Goal: Transaction & Acquisition: Download file/media

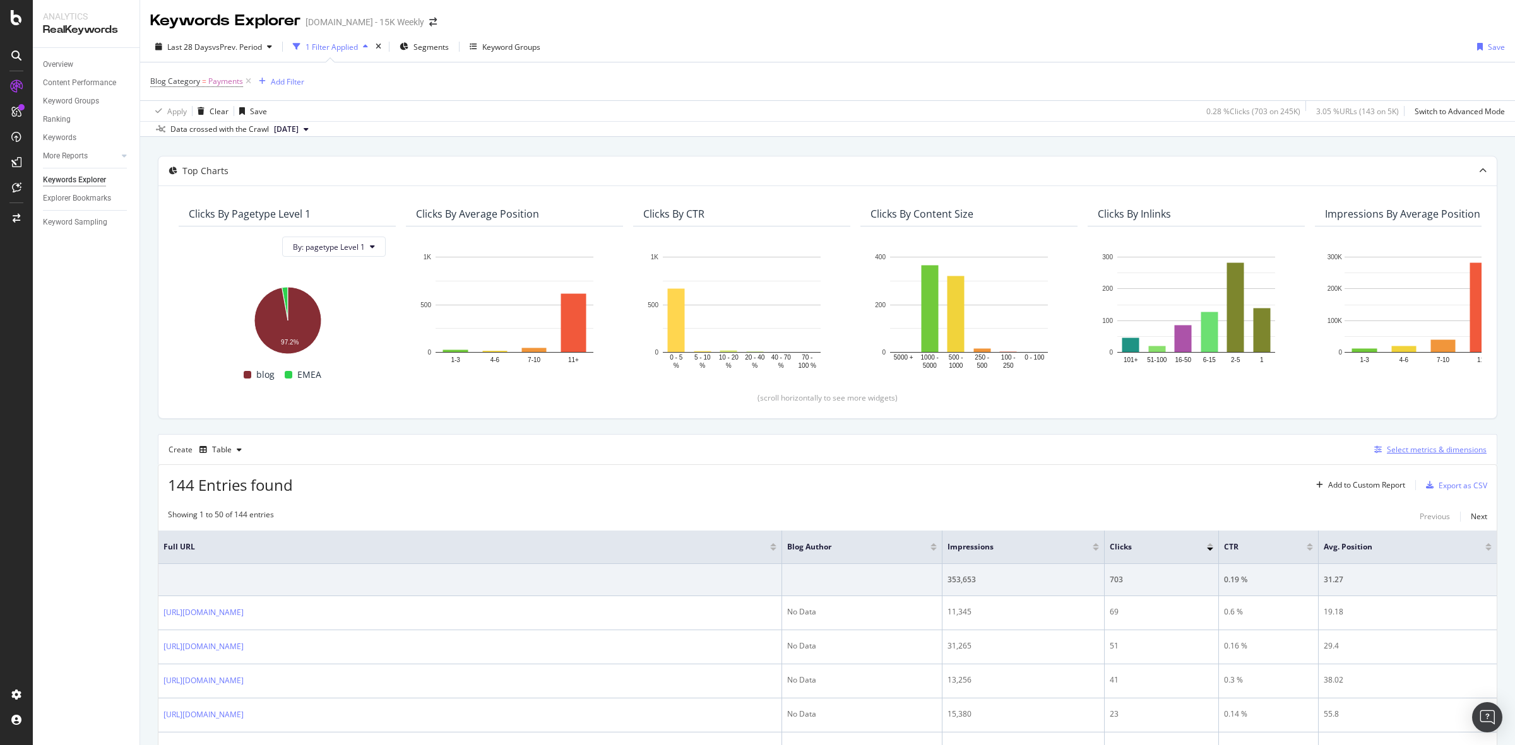
click at [1403, 456] on div "Select metrics & dimensions" at bounding box center [1427, 450] width 117 height 14
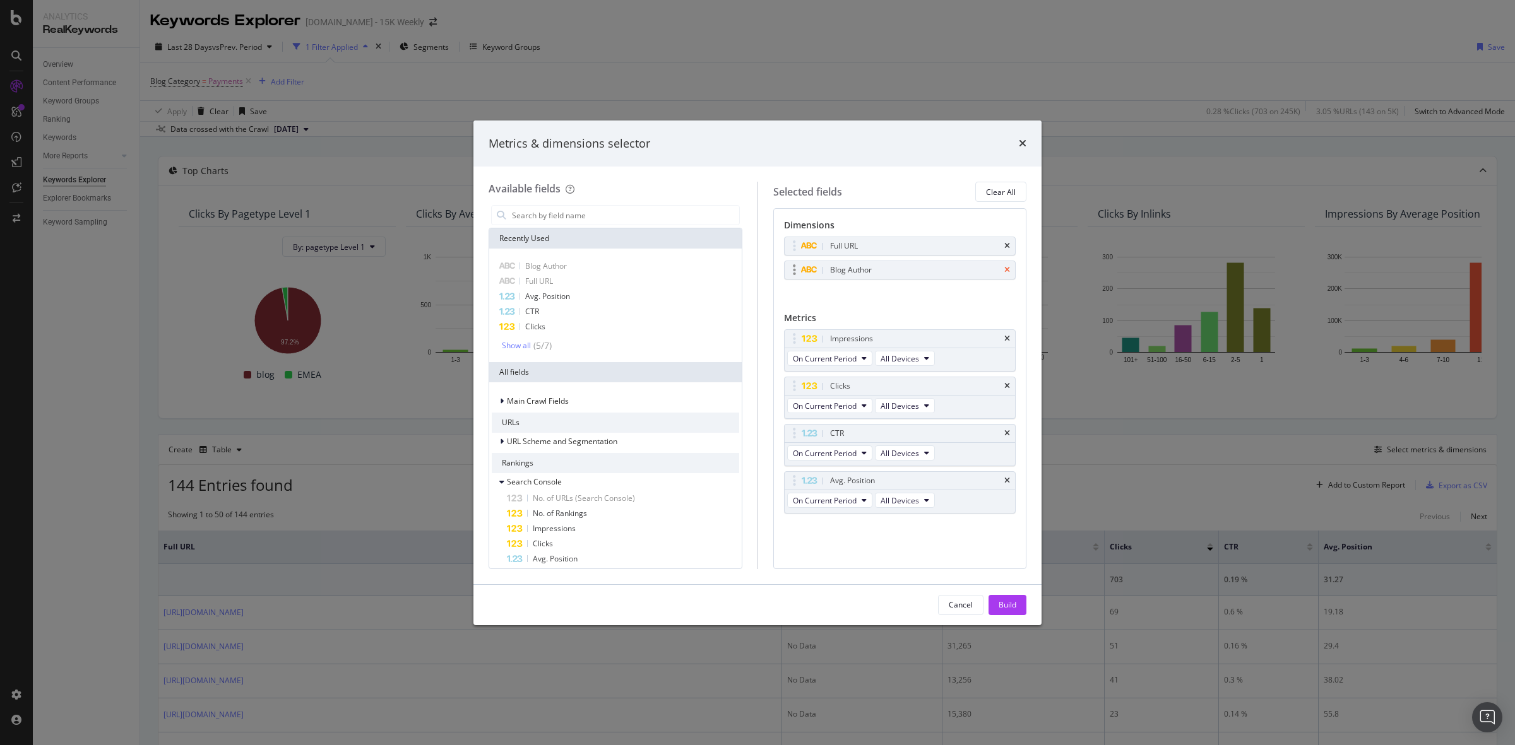
click at [1007, 272] on icon "times" at bounding box center [1007, 270] width 6 height 8
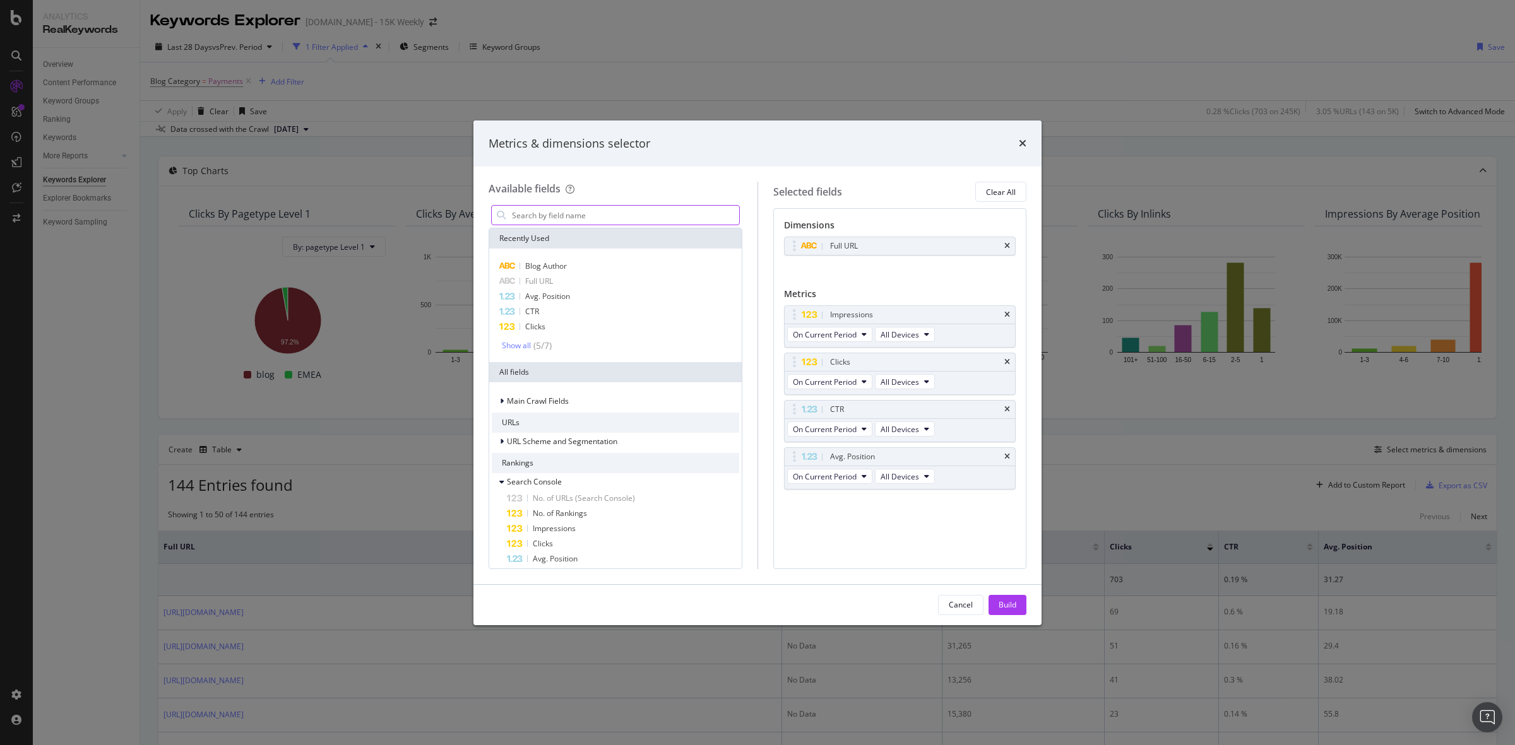
click at [620, 219] on input "modal" at bounding box center [625, 215] width 228 height 19
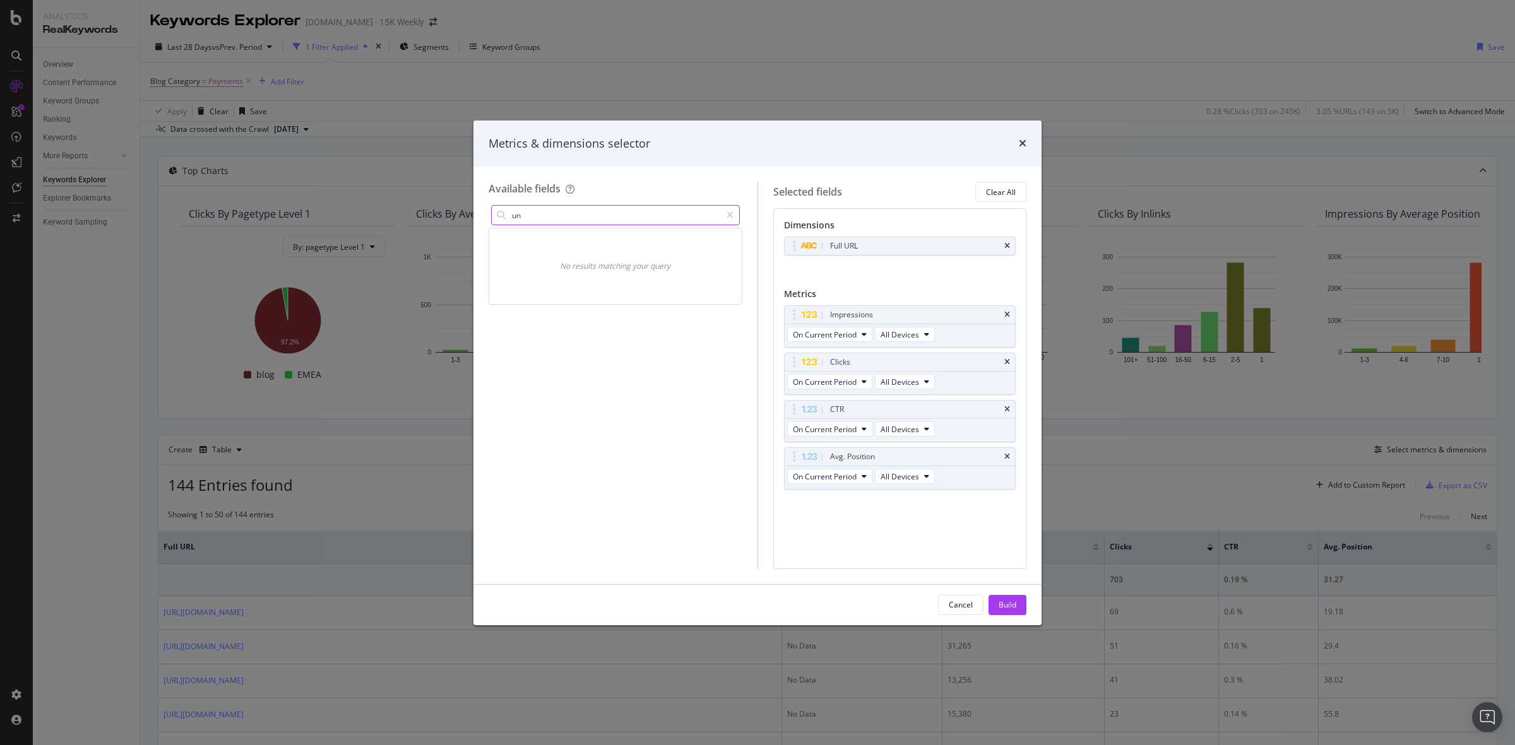
type input "u"
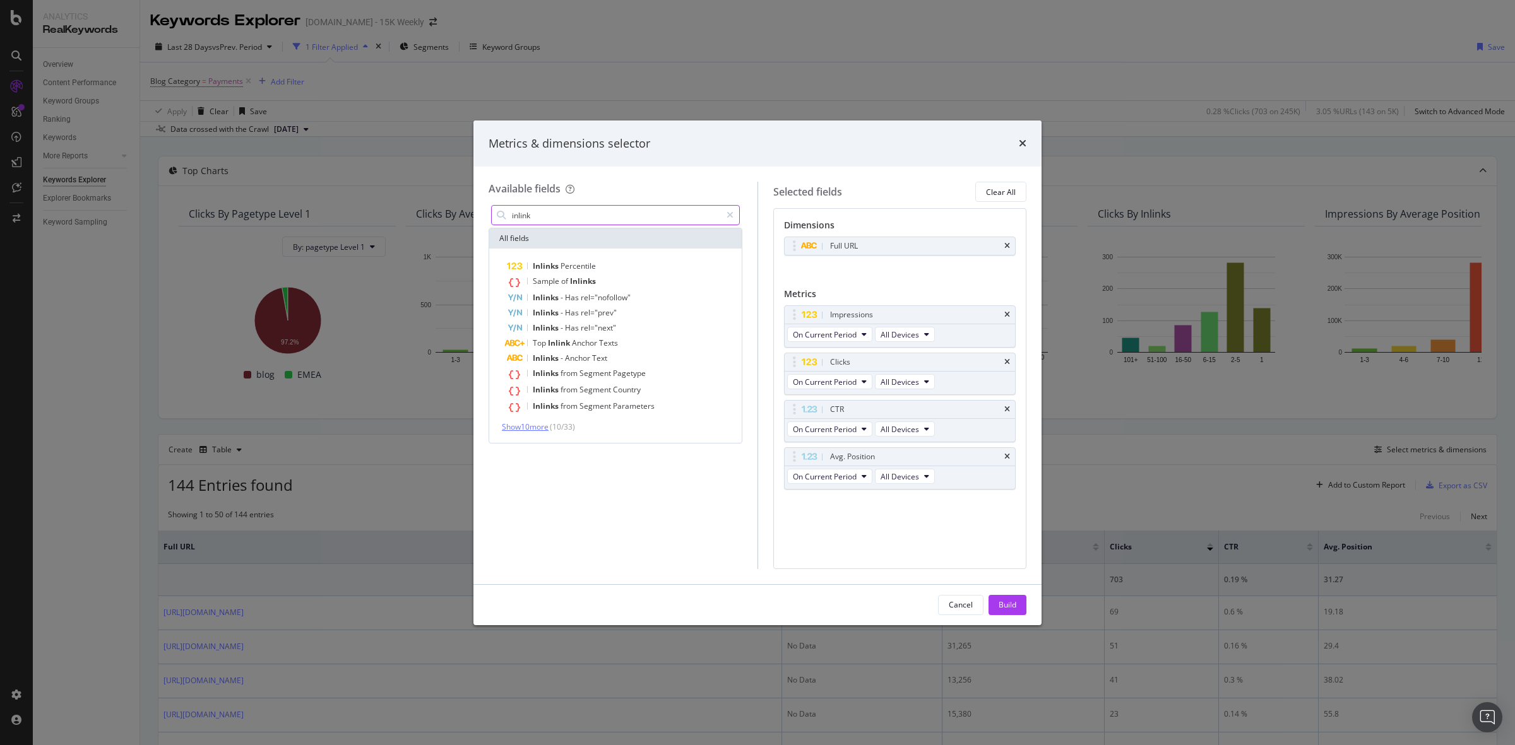
type input "inlink"
click at [532, 426] on span "Show 10 more" at bounding box center [525, 427] width 47 height 11
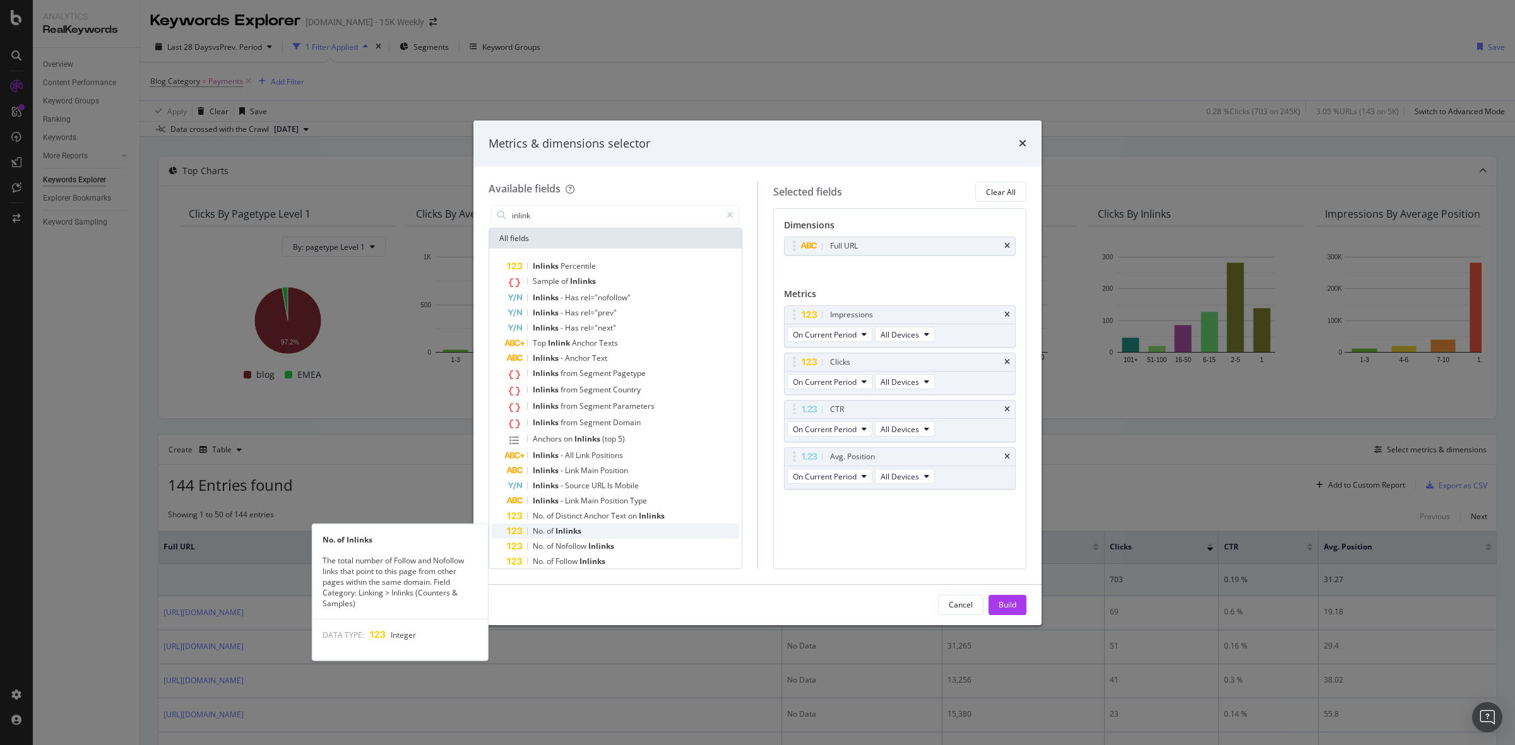
click at [610, 526] on div "No. of Inlinks" at bounding box center [623, 531] width 232 height 15
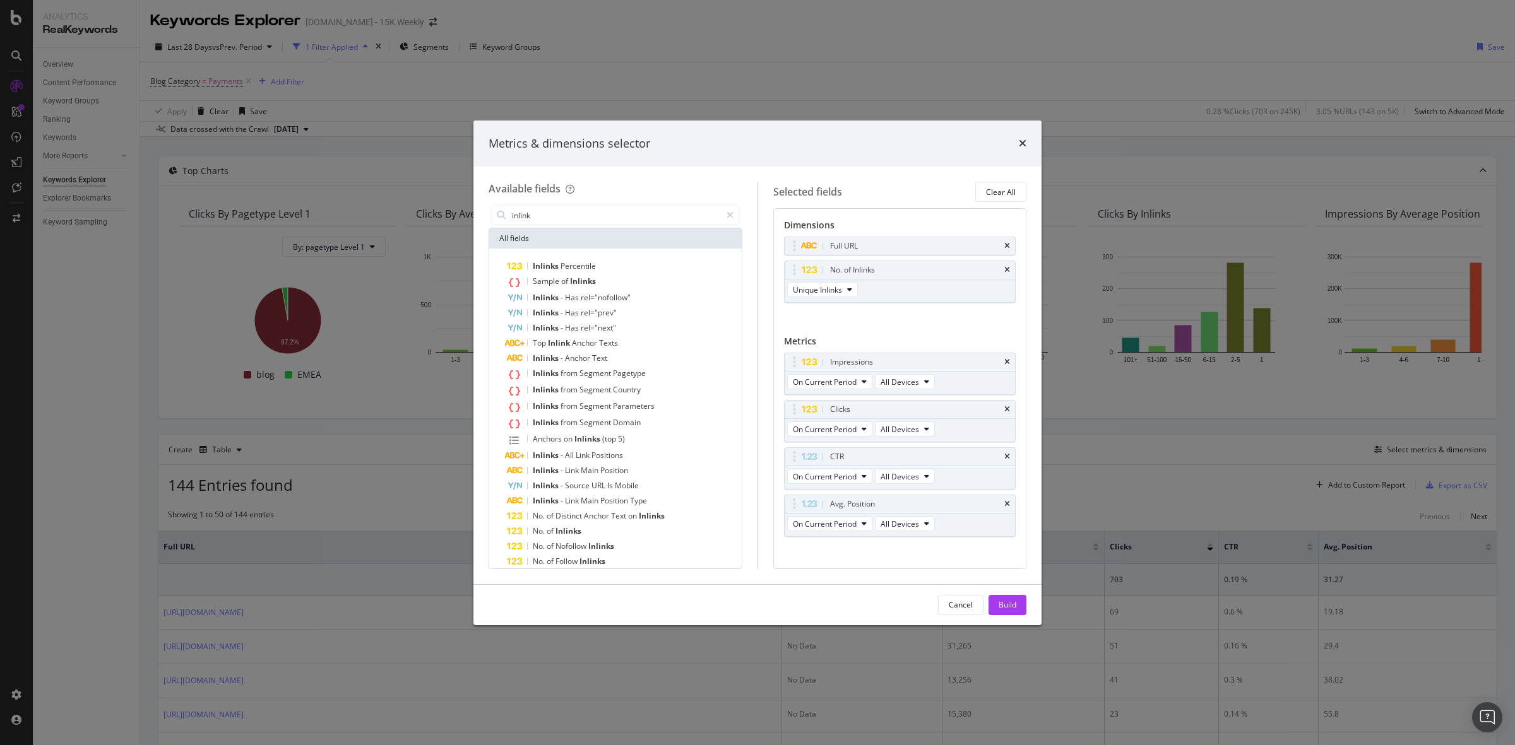
click at [1004, 593] on div "Cancel Build" at bounding box center [757, 605] width 568 height 40
click at [1005, 603] on div "Build" at bounding box center [1007, 605] width 18 height 11
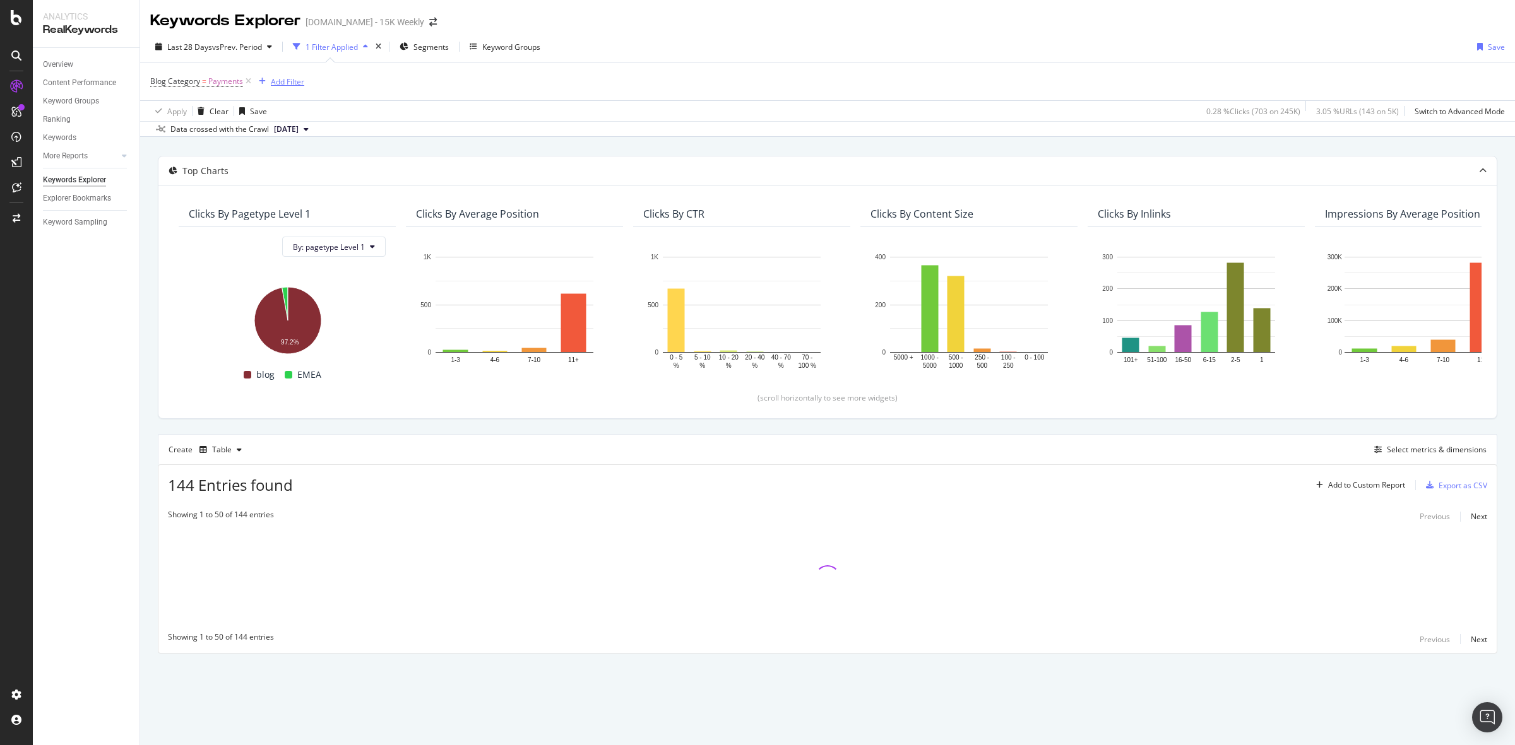
click at [297, 81] on div "Add Filter" at bounding box center [287, 81] width 33 height 11
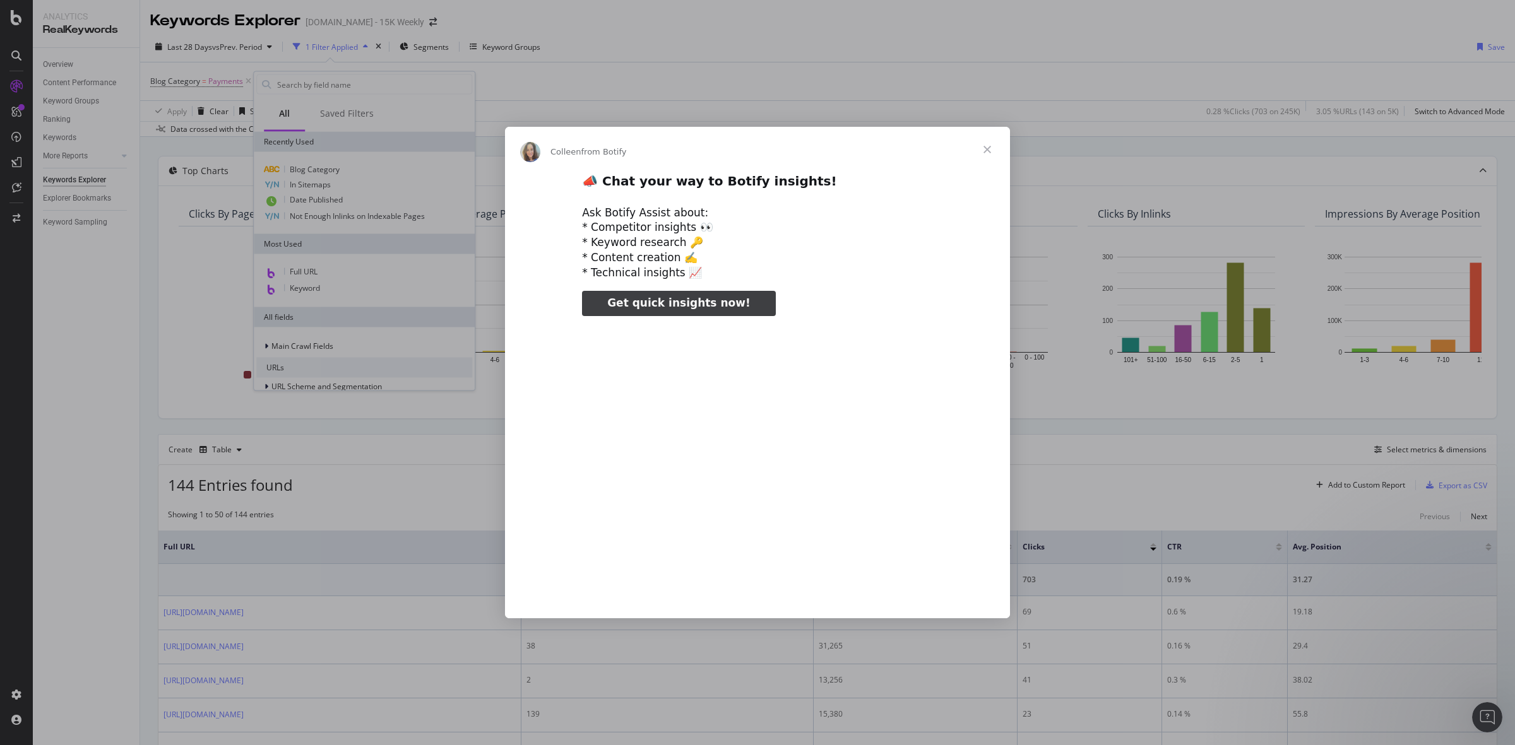
type input "132589"
click at [986, 144] on span "Close" at bounding box center [986, 149] width 45 height 45
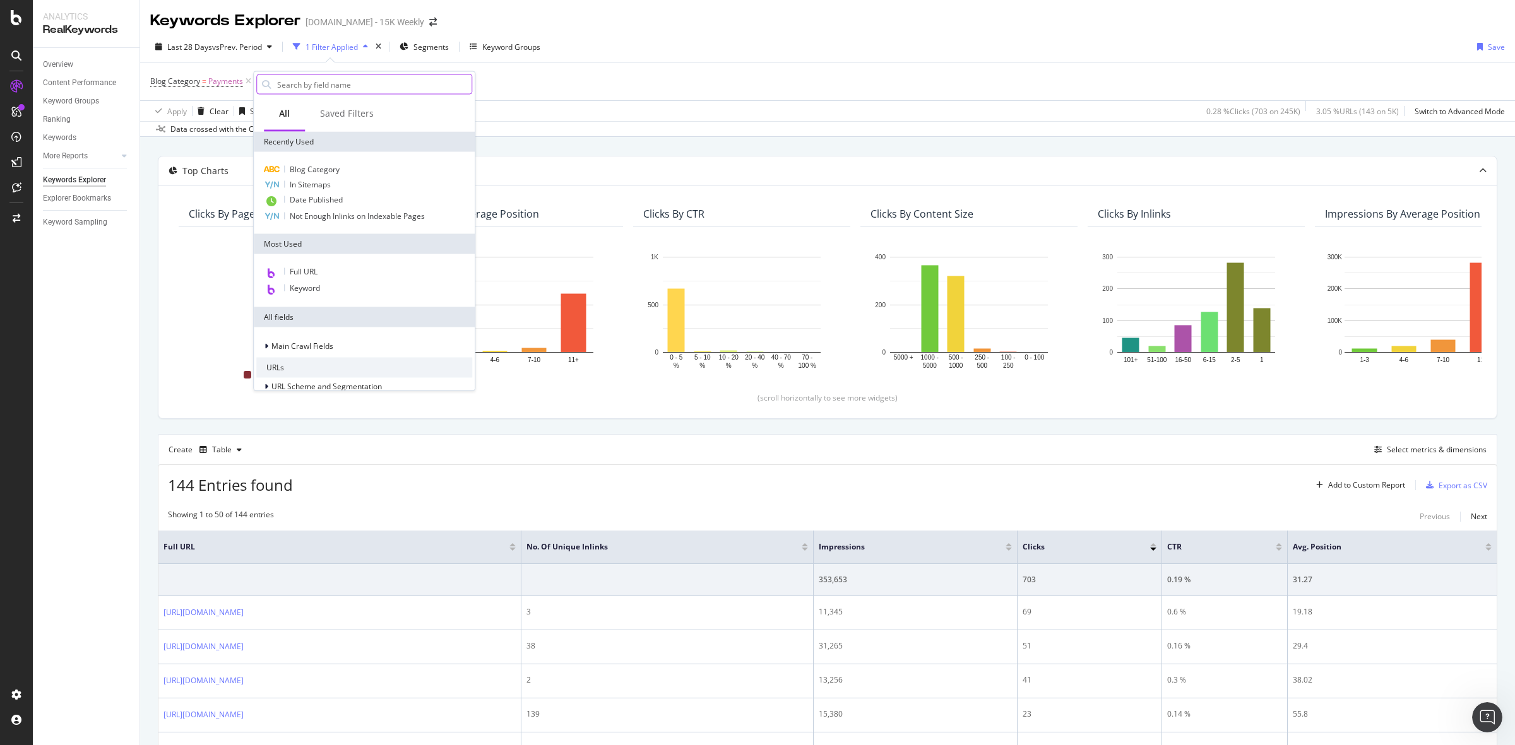
click at [326, 86] on input "text" at bounding box center [374, 84] width 196 height 19
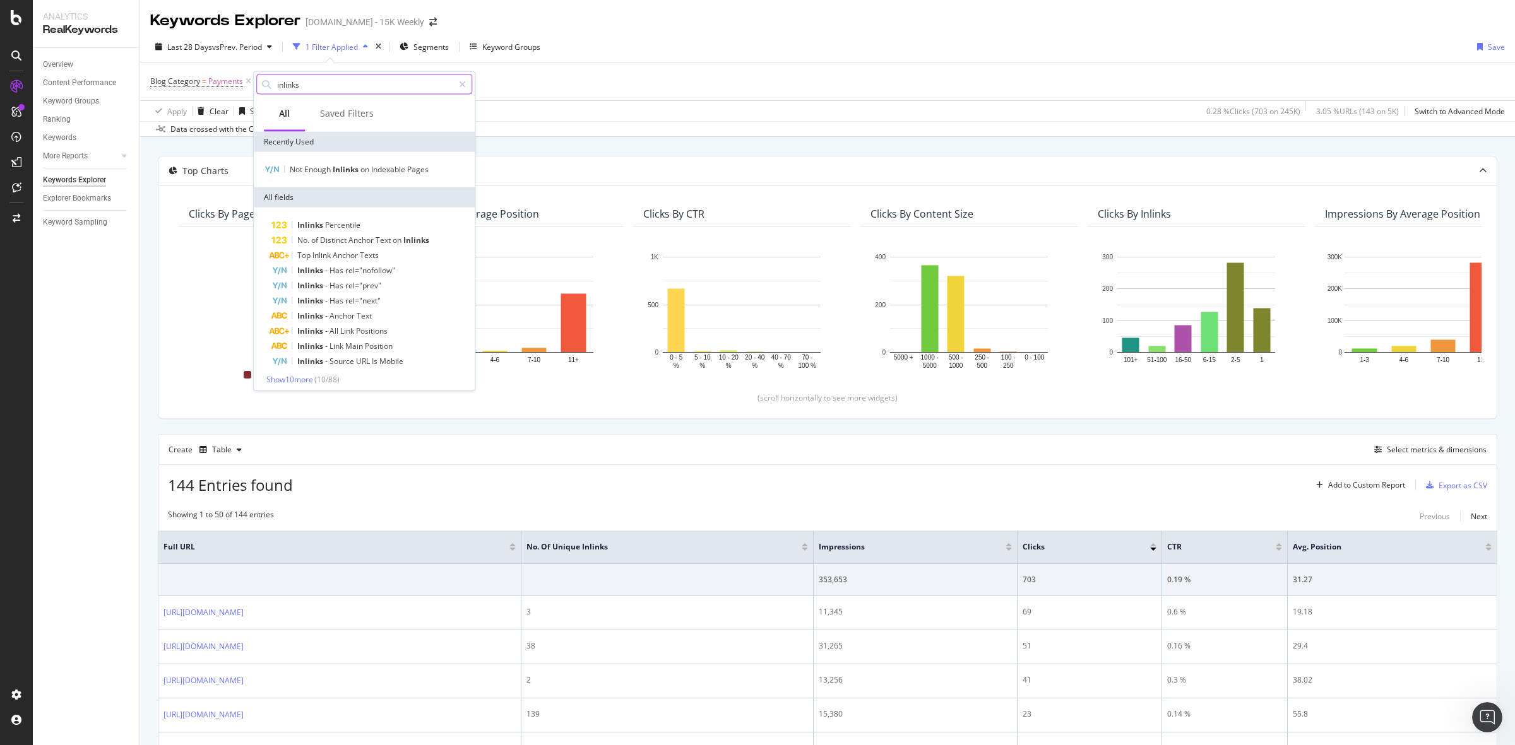
type input "inlinks"
click at [336, 382] on span "( 10 / 88 )" at bounding box center [326, 379] width 25 height 11
click at [311, 379] on span "Show 10 more" at bounding box center [289, 379] width 47 height 11
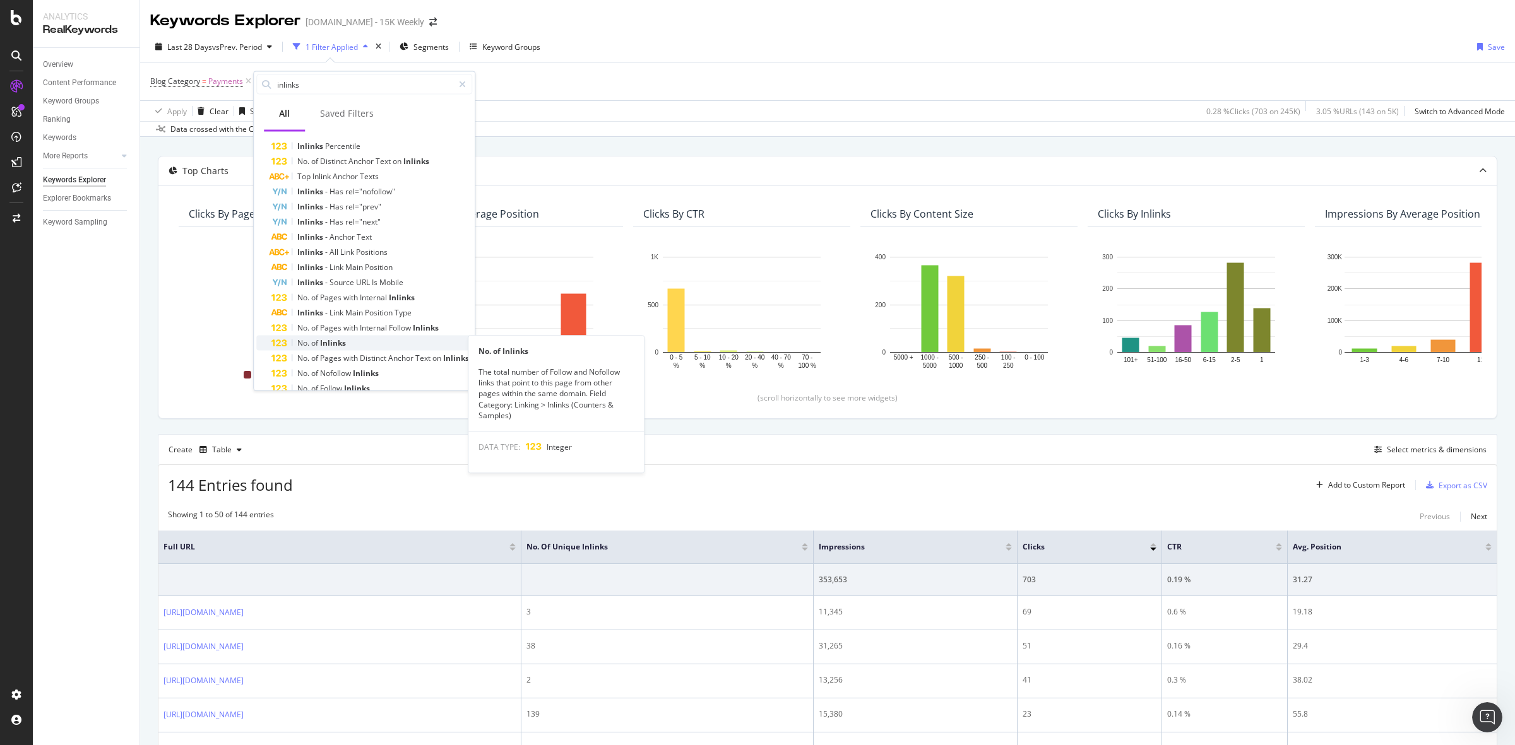
click at [347, 339] on div "No. of Inlinks" at bounding box center [371, 343] width 201 height 15
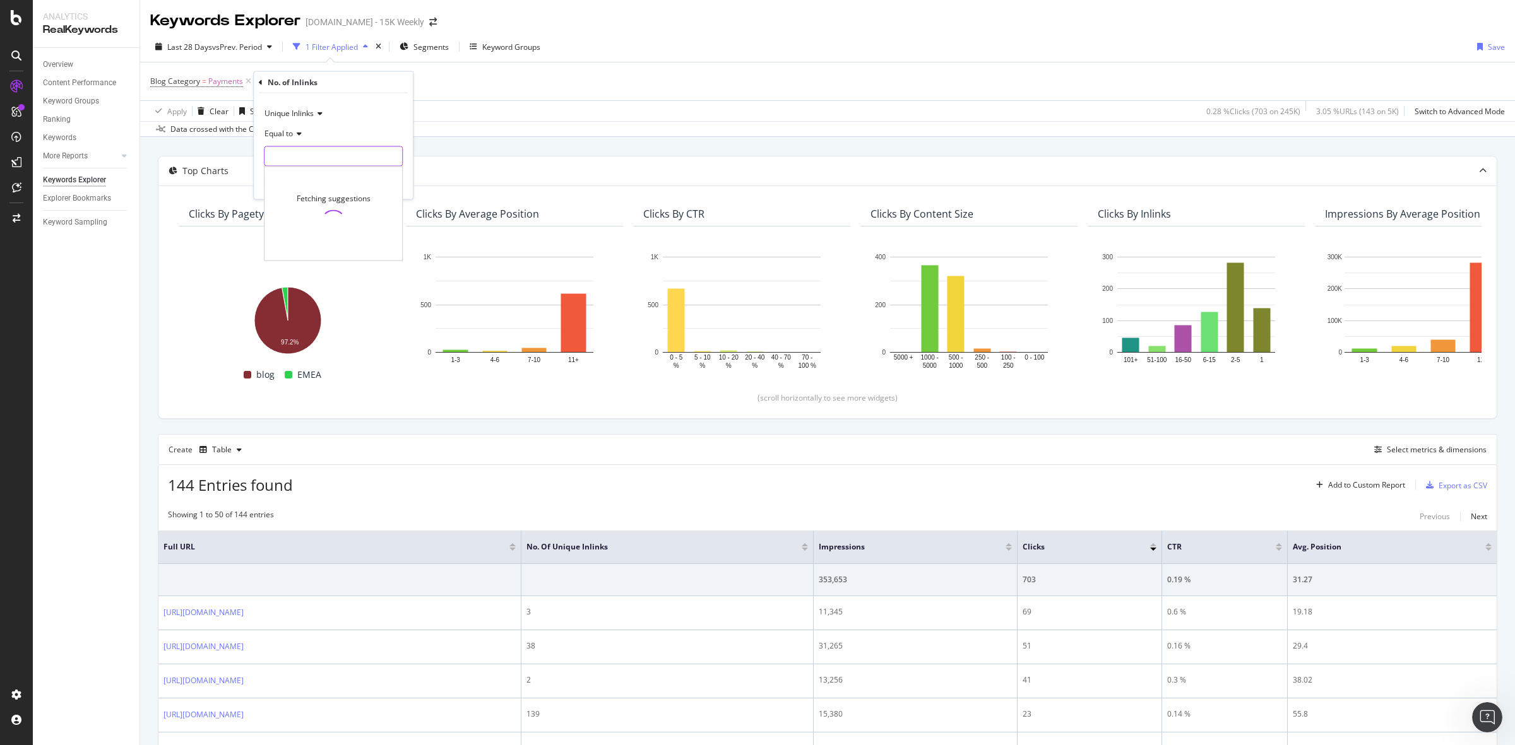
click at [319, 162] on input "number" at bounding box center [333, 156] width 139 height 20
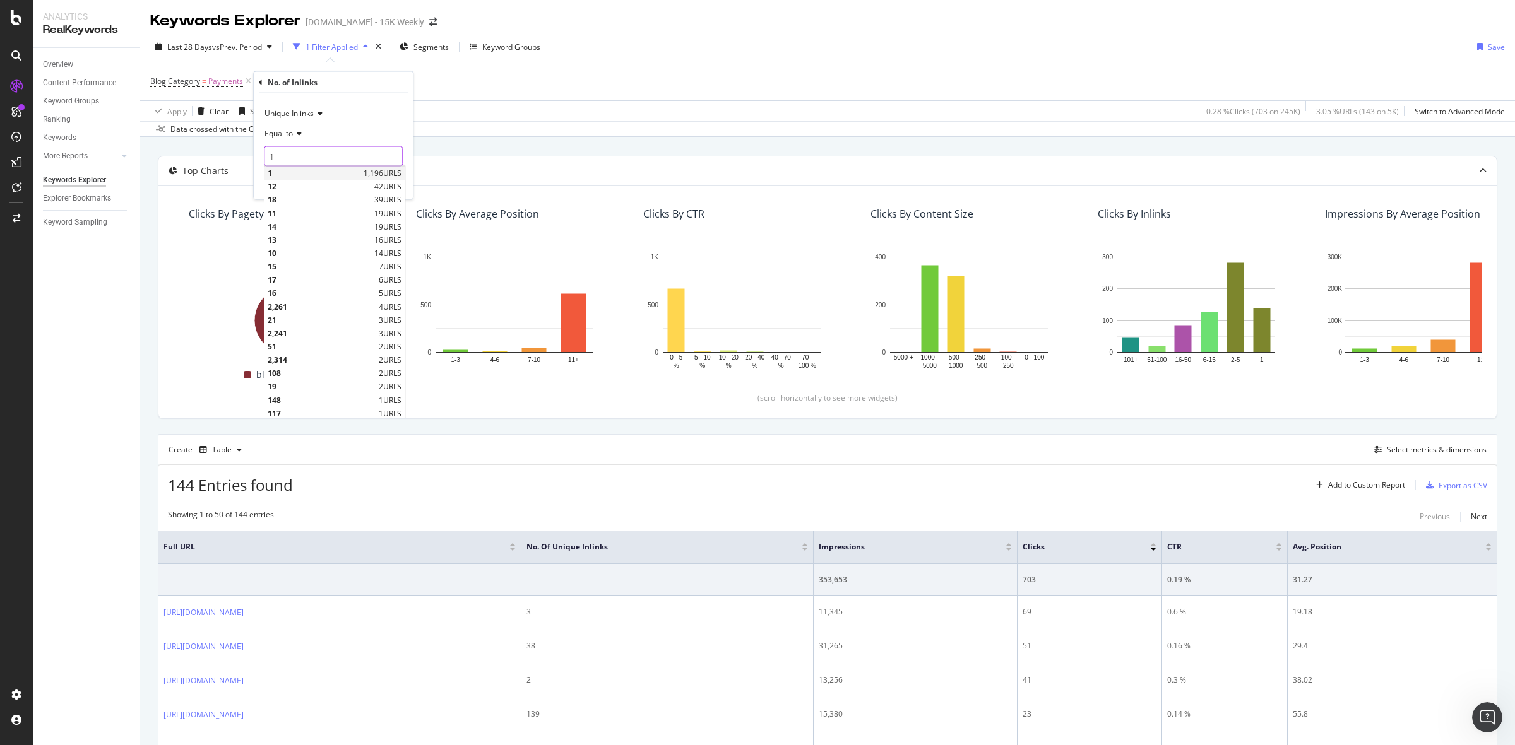
type input "1"
click at [339, 172] on span "1" at bounding box center [314, 173] width 93 height 11
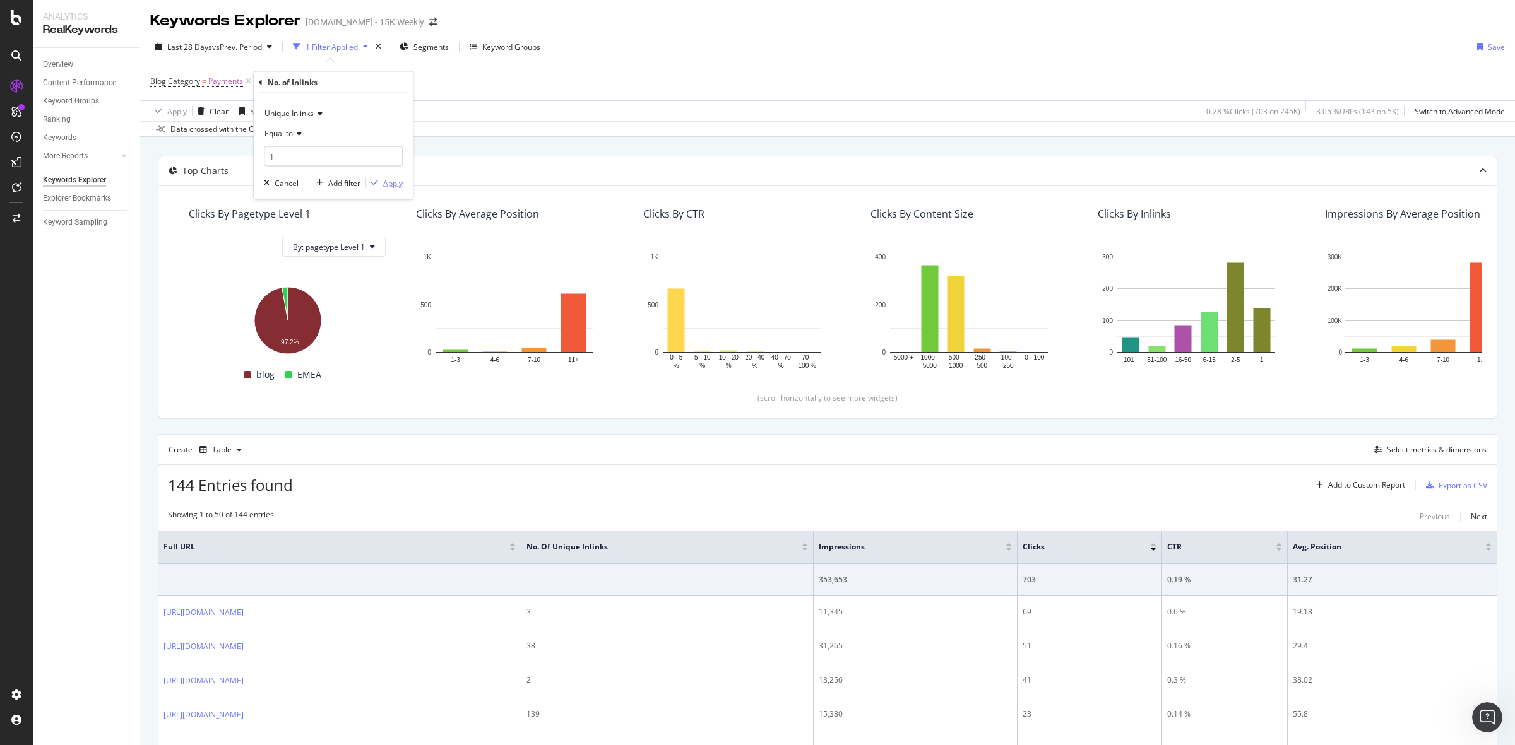
click at [396, 183] on div "Apply" at bounding box center [393, 182] width 20 height 11
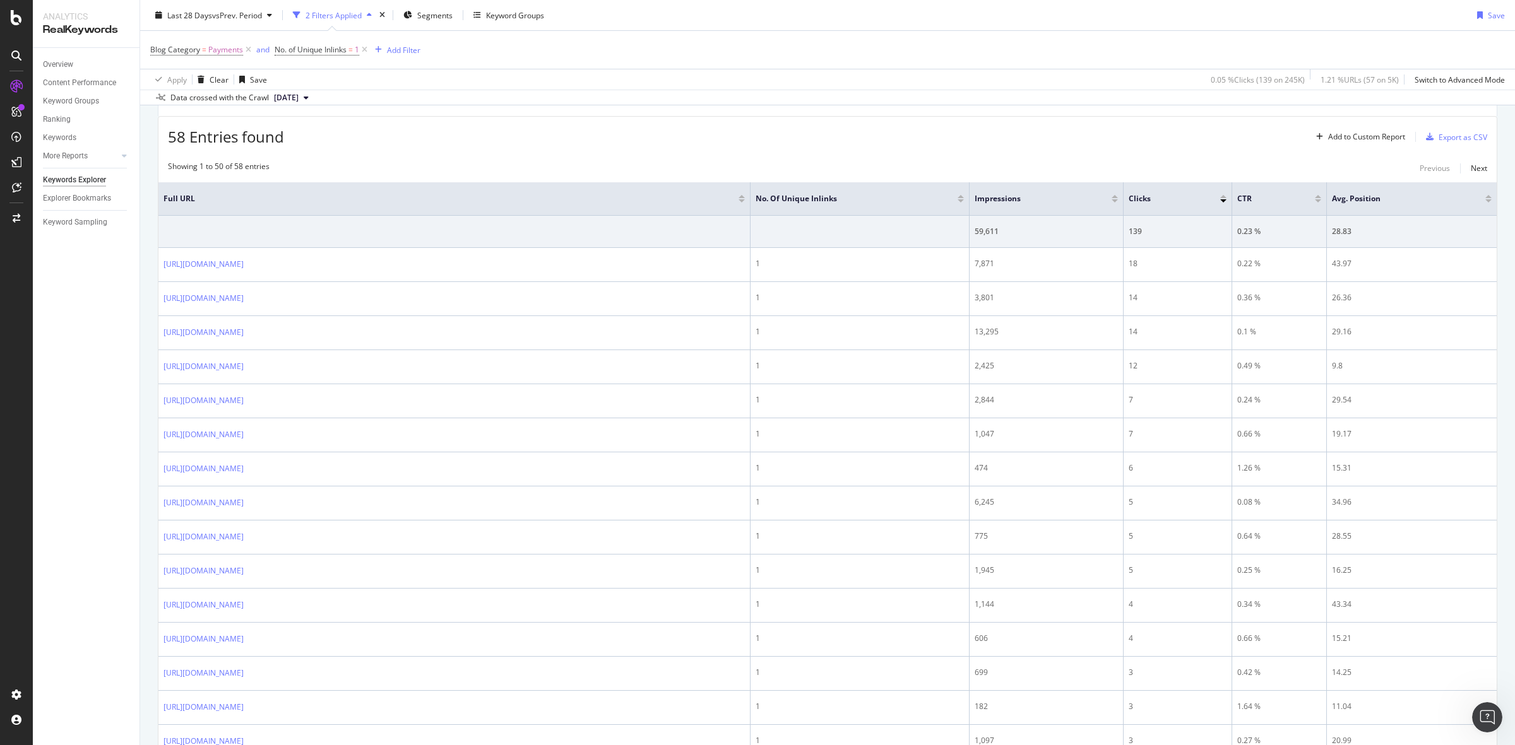
scroll to position [58, 0]
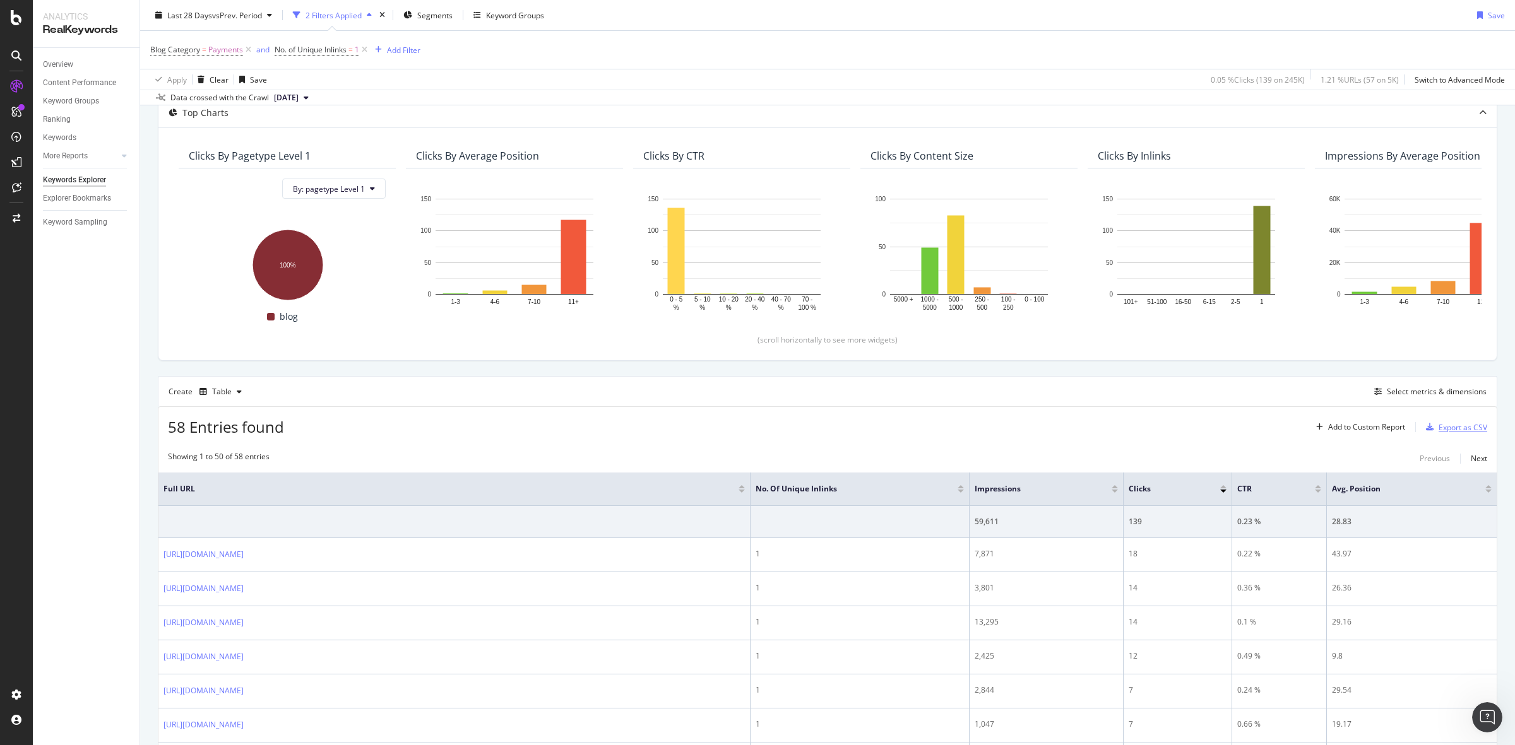
click at [1447, 429] on div "Export as CSV" at bounding box center [1462, 427] width 49 height 11
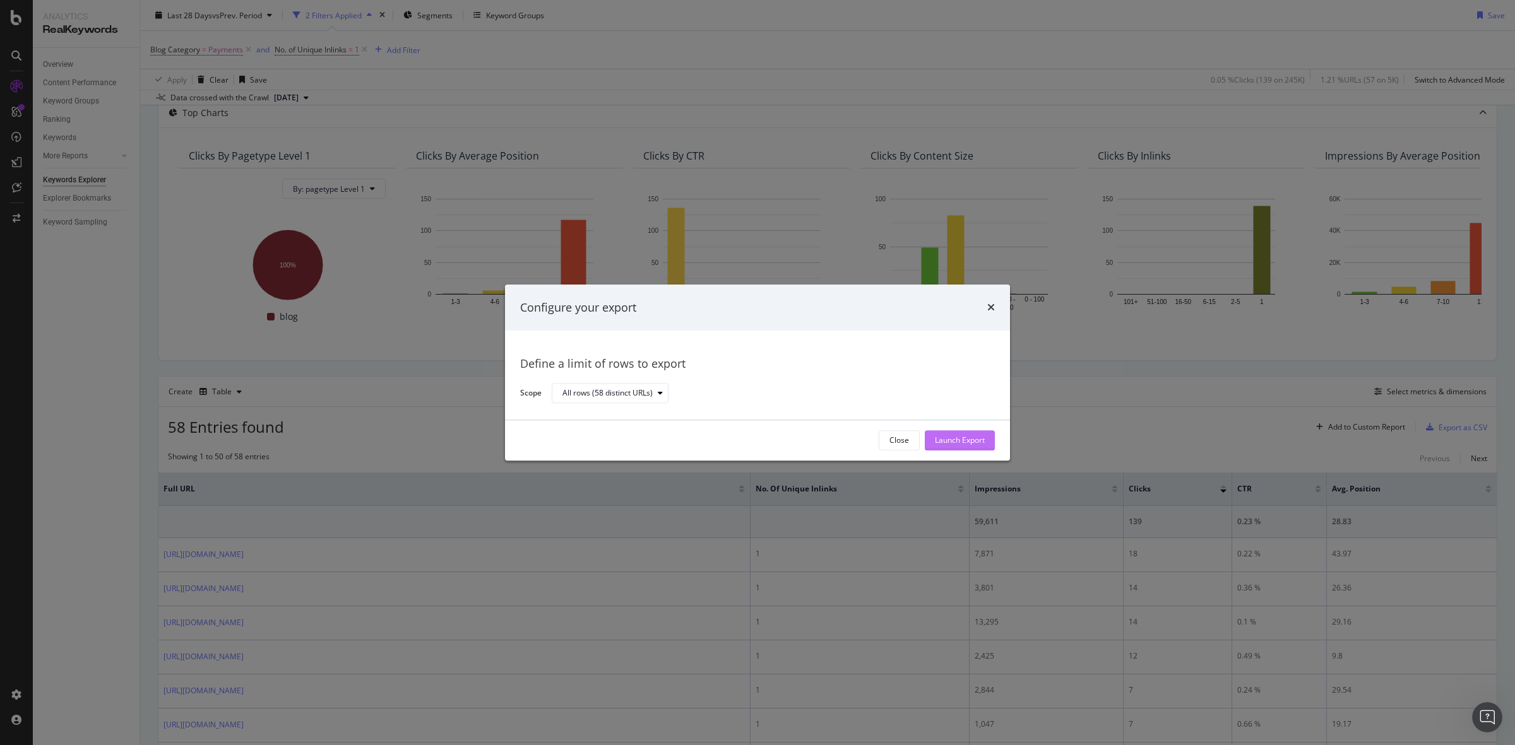
click at [960, 447] on div "Launch Export" at bounding box center [960, 440] width 50 height 19
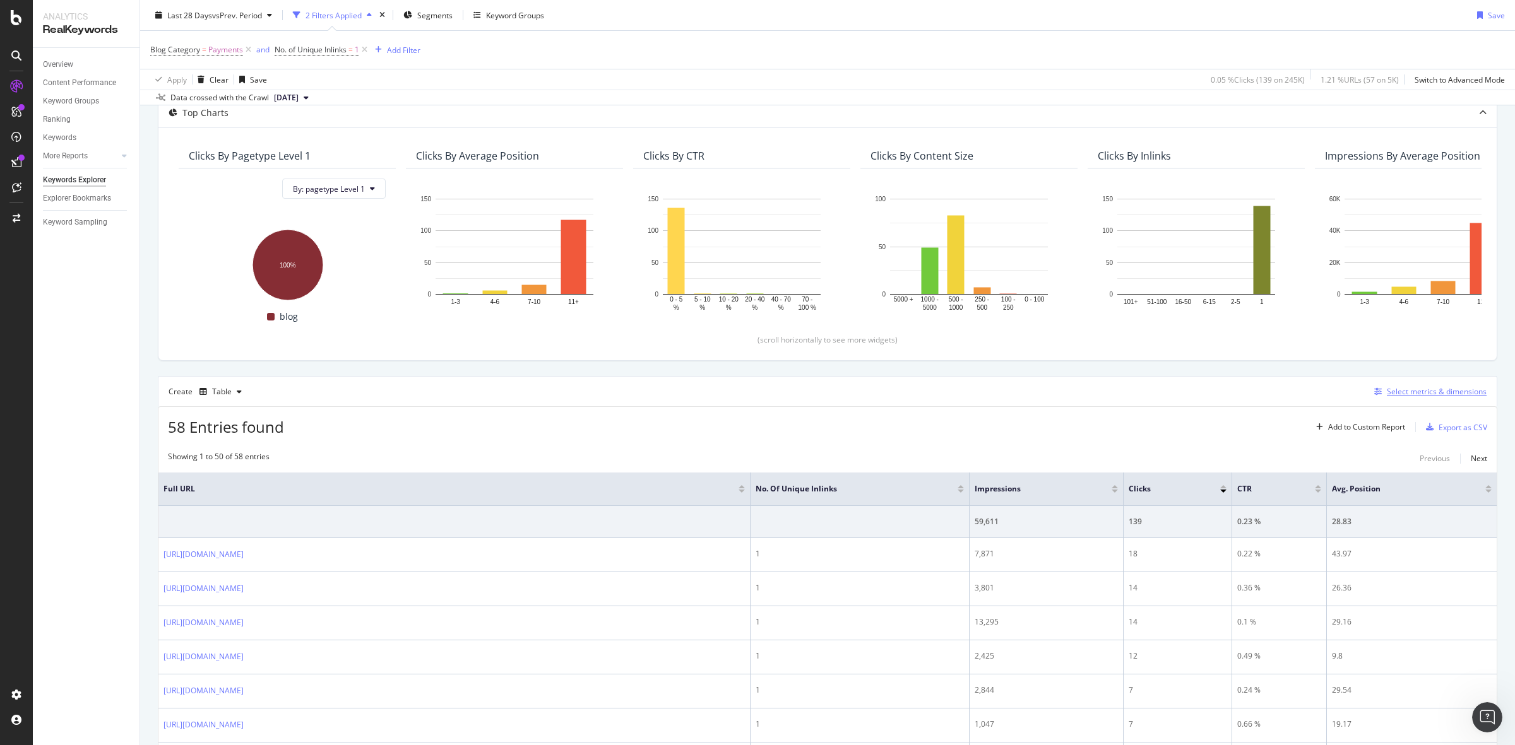
click at [1389, 391] on div "Select metrics & dimensions" at bounding box center [1437, 391] width 100 height 11
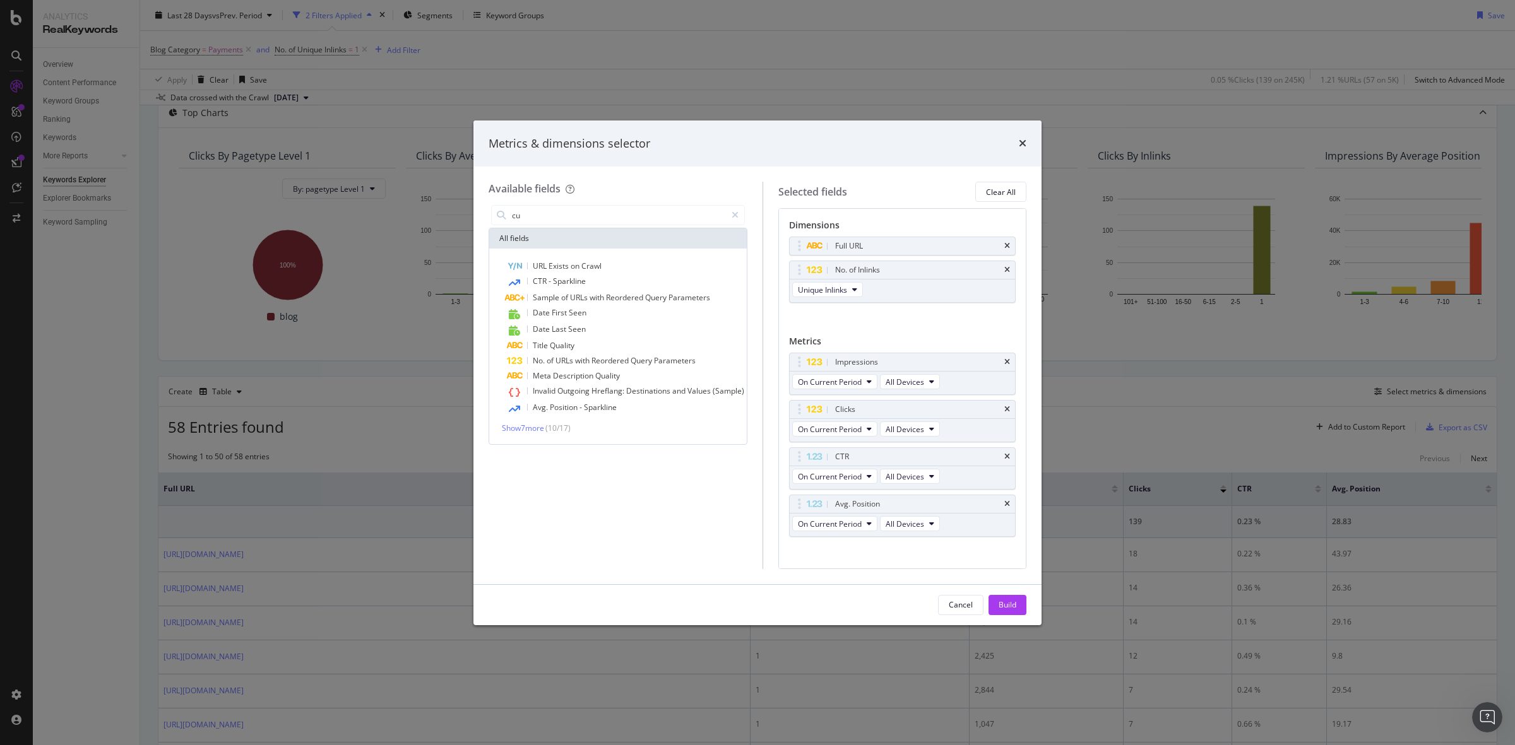
type input "c"
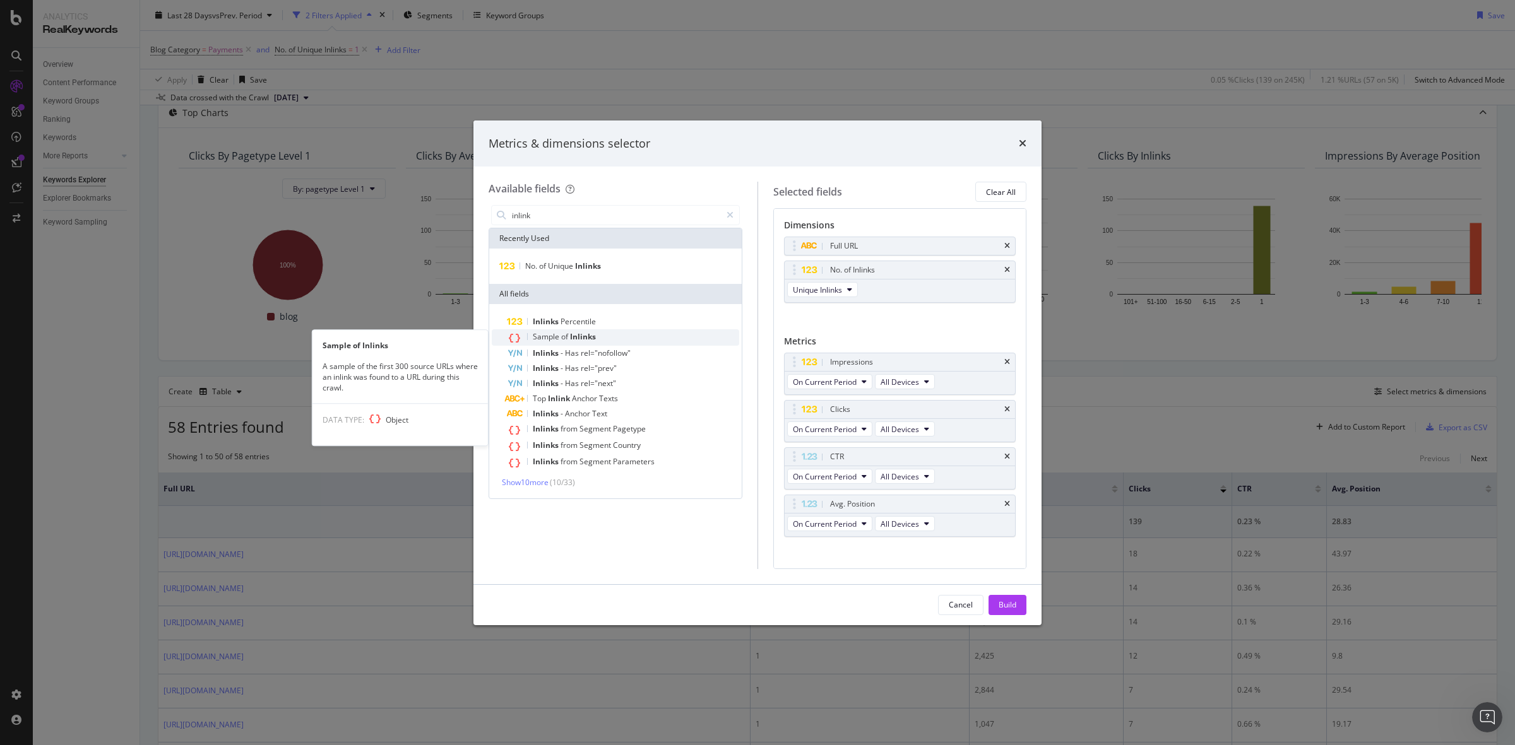
type input "inlink"
click at [596, 333] on div "Sample of Inlinks" at bounding box center [623, 337] width 232 height 16
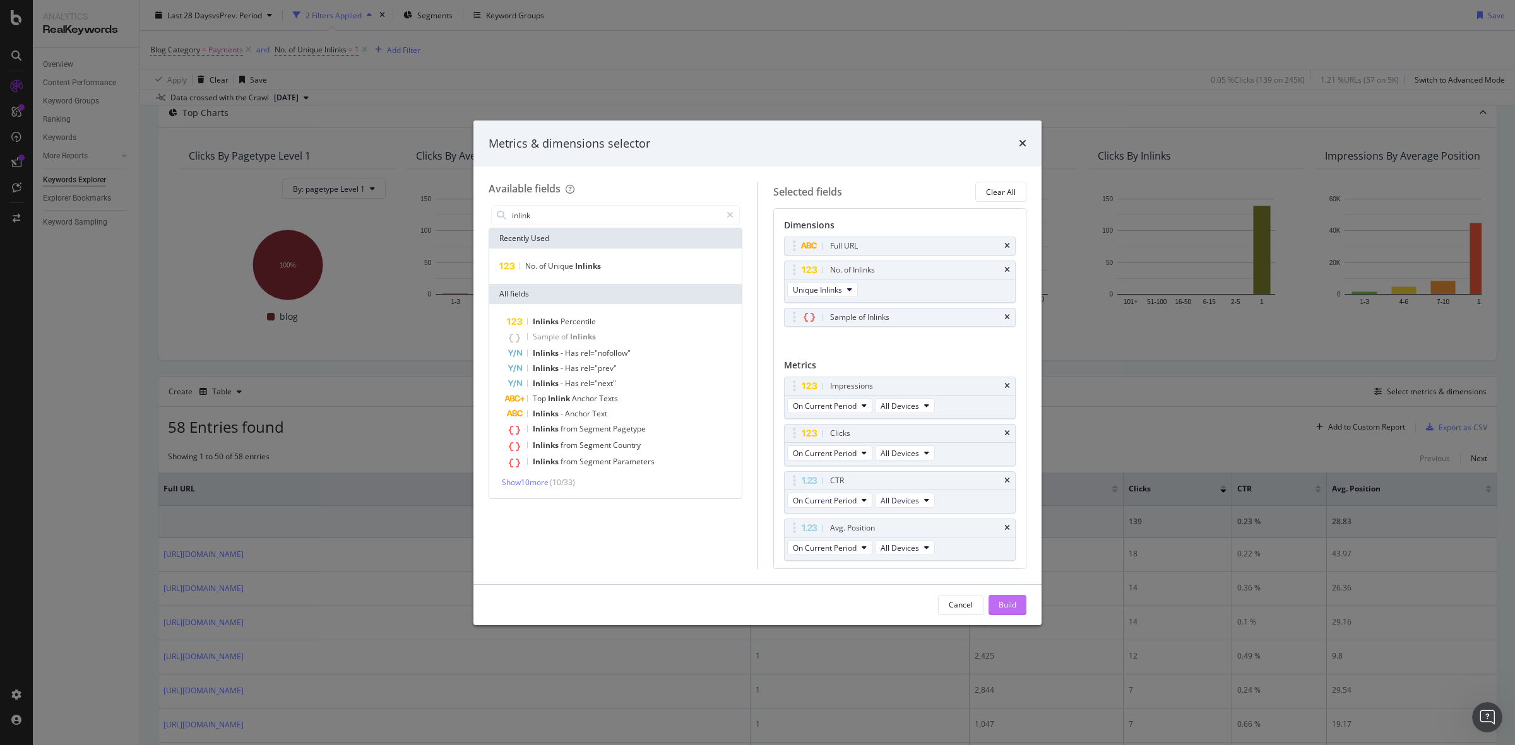
click at [1002, 603] on div "Build" at bounding box center [1007, 605] width 18 height 11
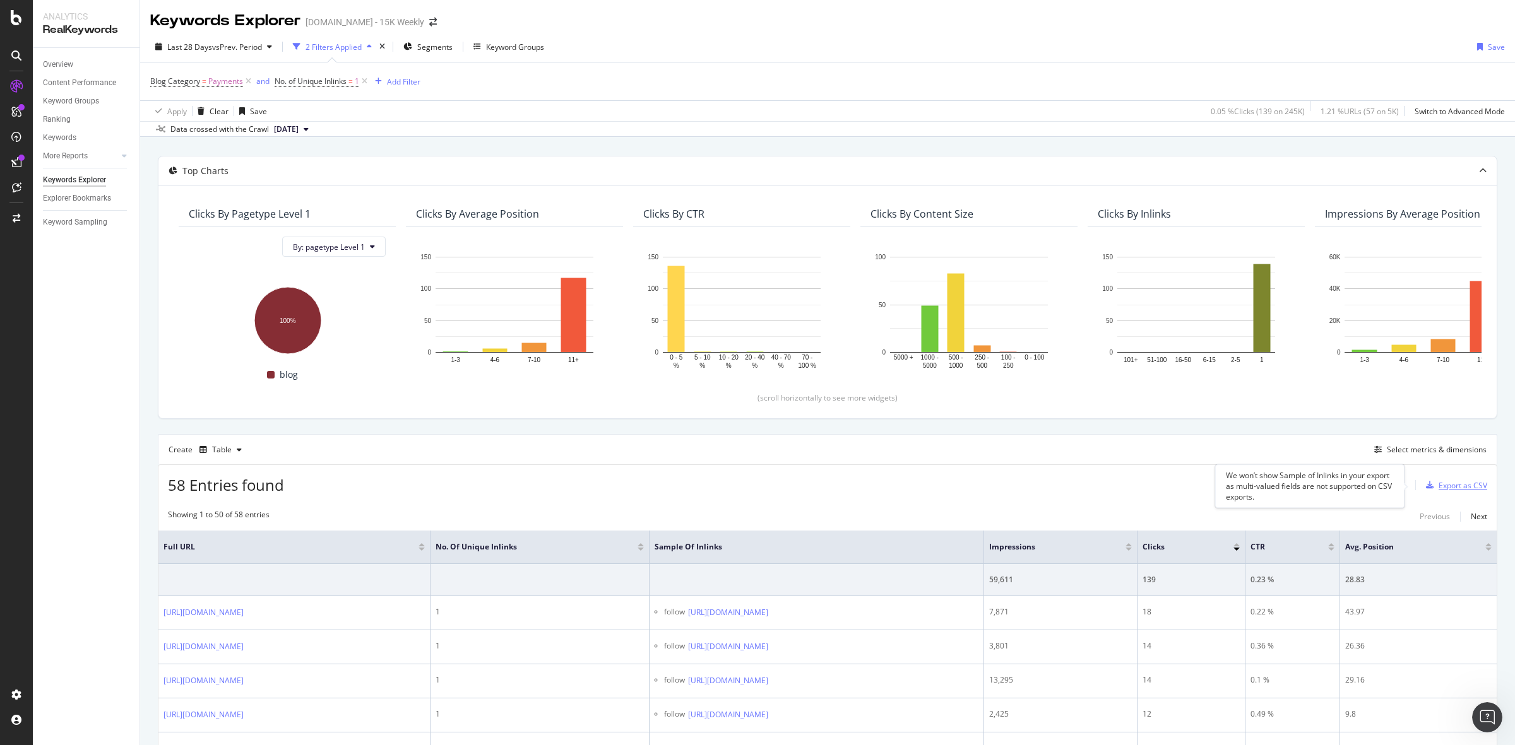
click at [1445, 490] on div "Export as CSV" at bounding box center [1462, 485] width 49 height 11
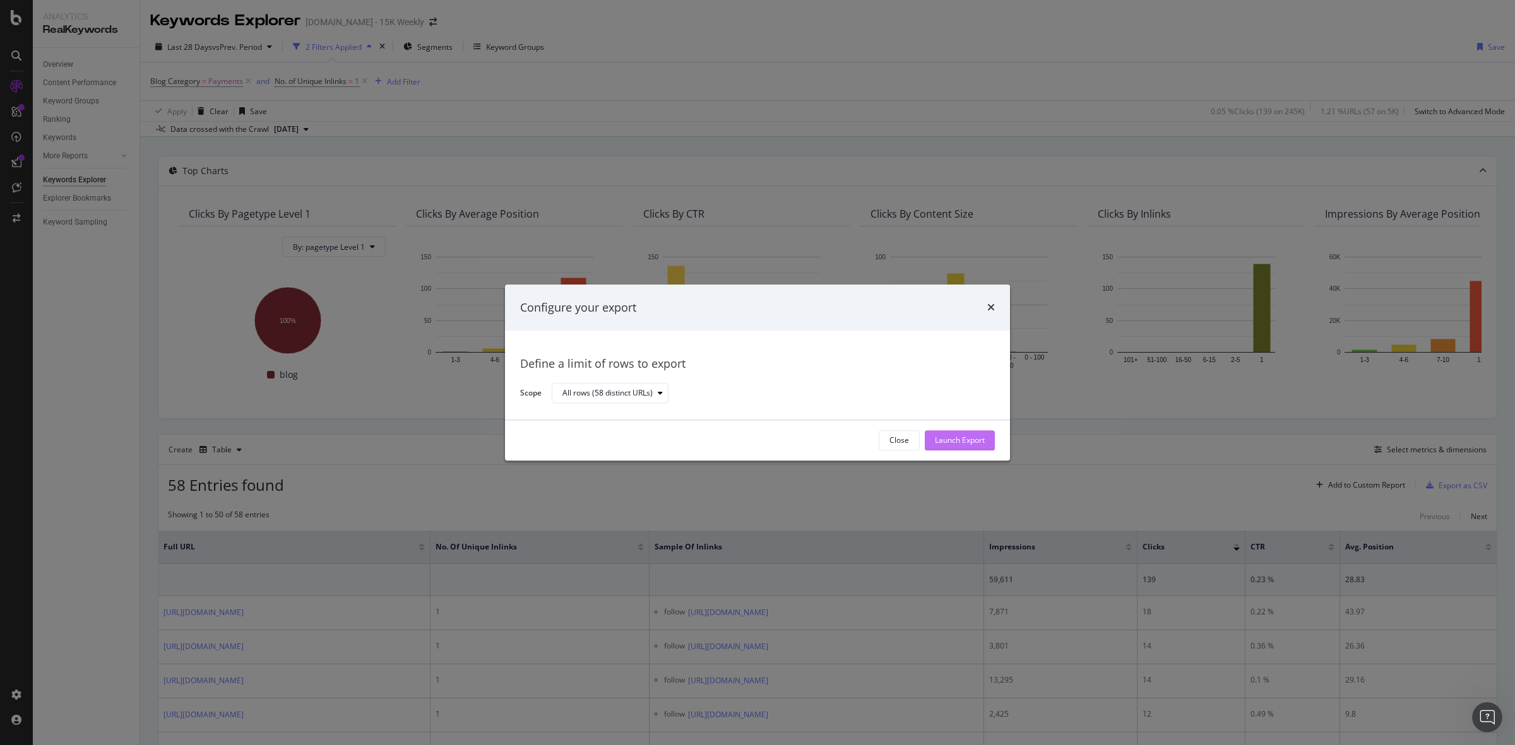
click at [961, 444] on div "Launch Export" at bounding box center [960, 440] width 50 height 11
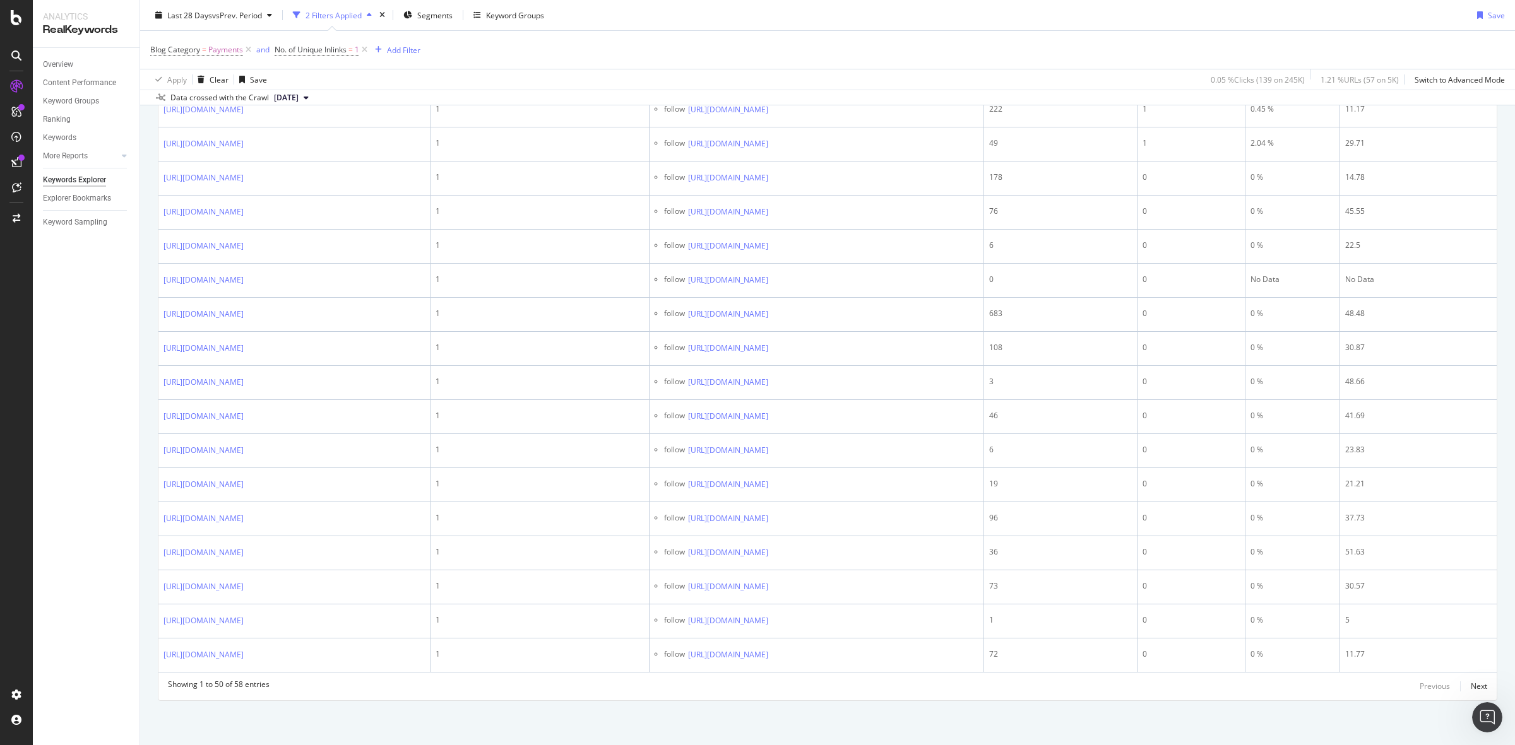
scroll to position [1864, 0]
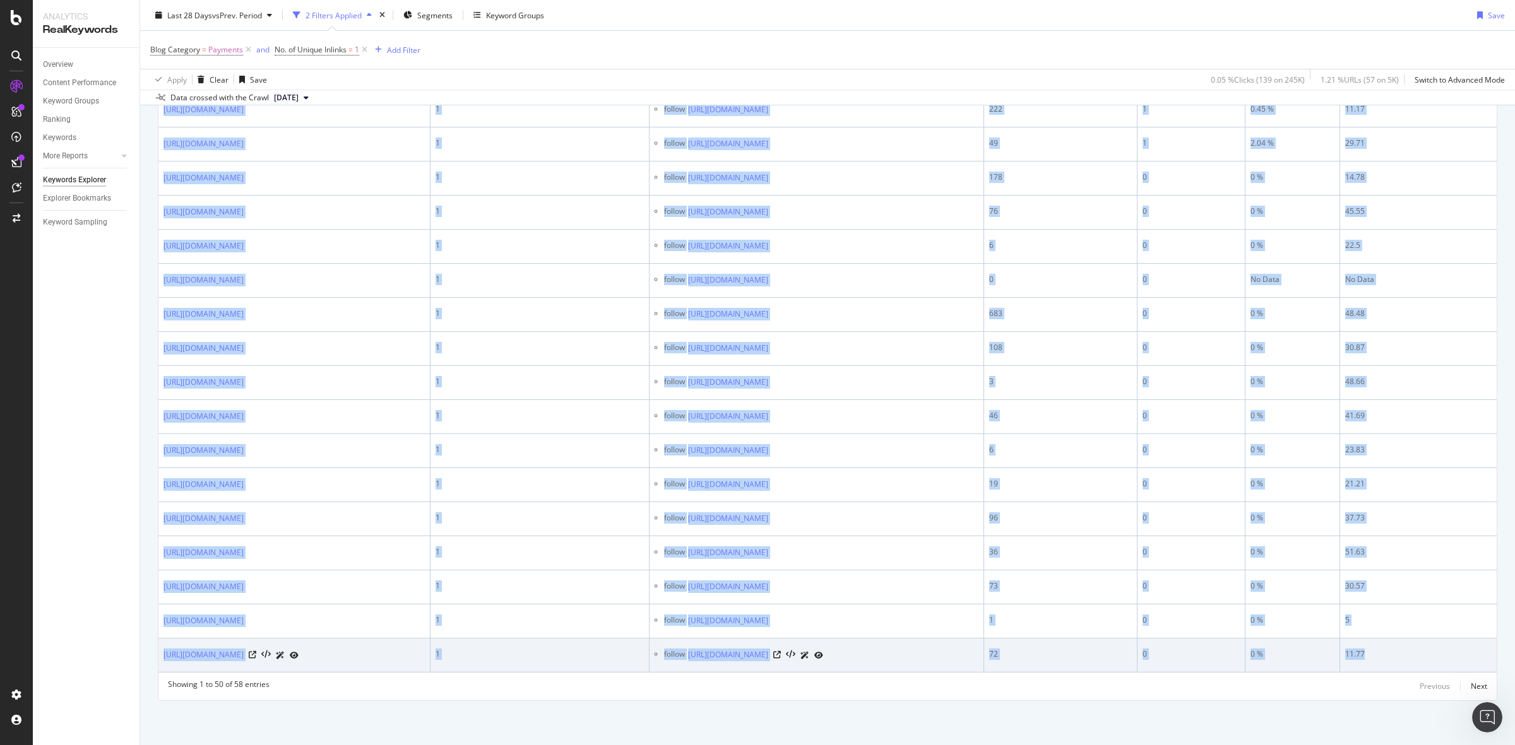
drag, startPoint x: 162, startPoint y: 225, endPoint x: 1421, endPoint y: 651, distance: 1329.0
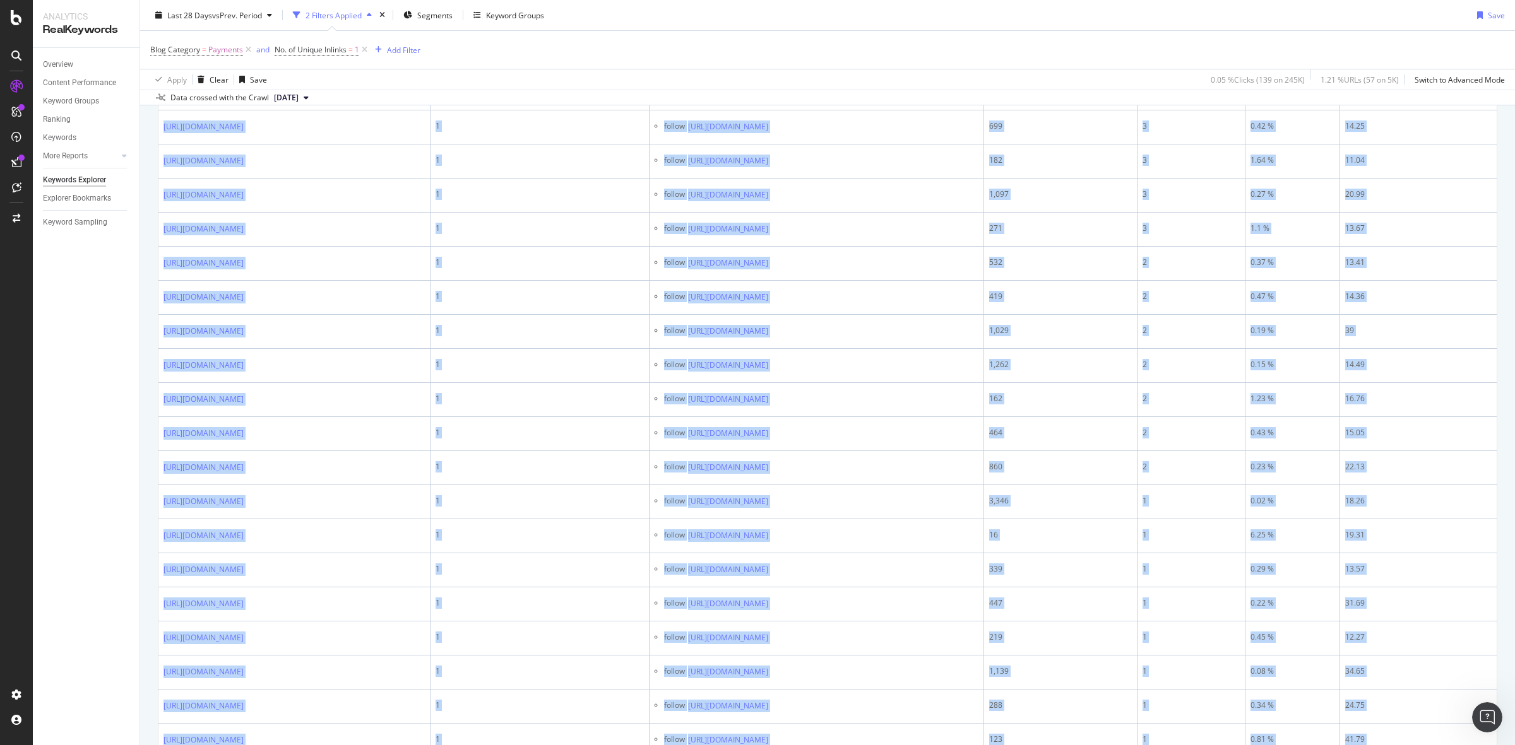
scroll to position [144, 0]
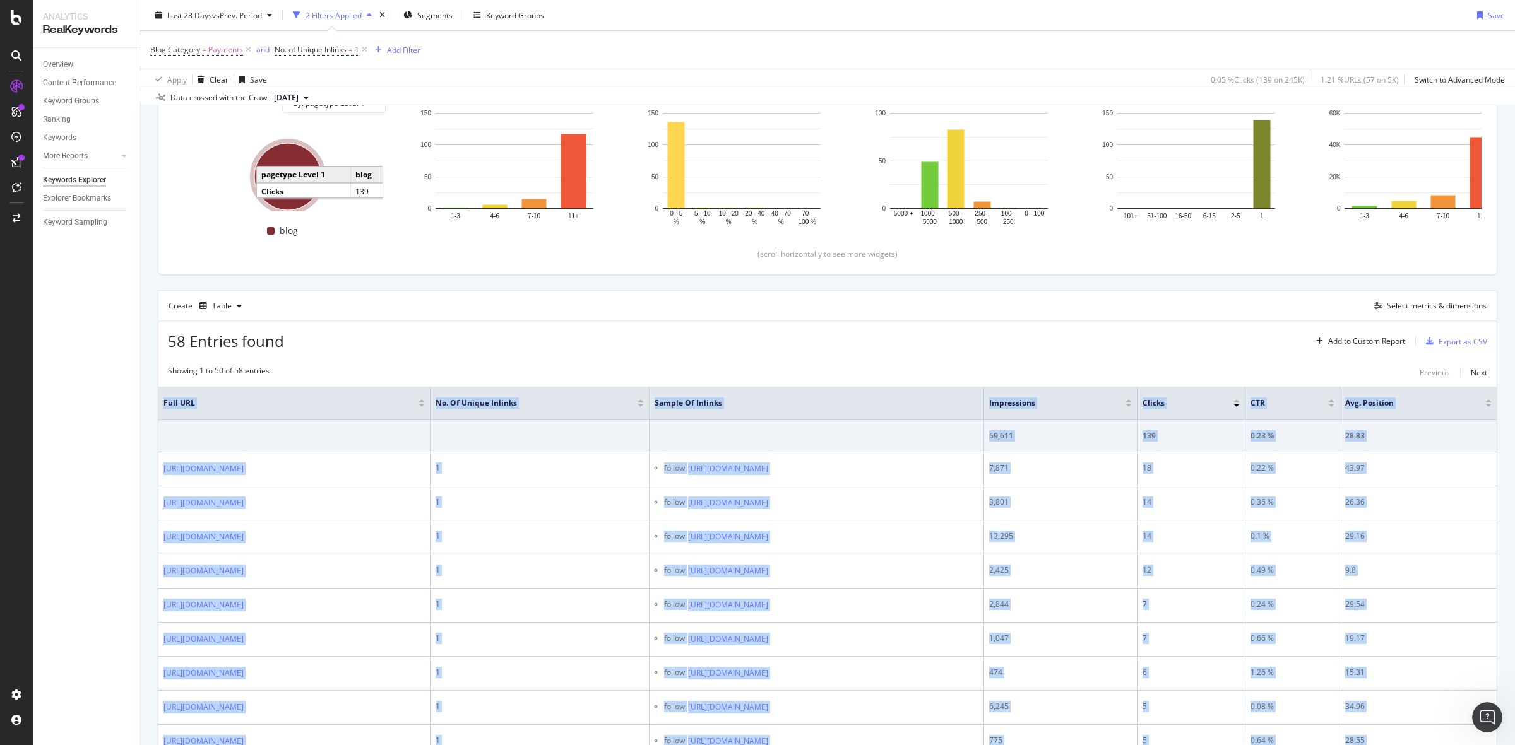
drag, startPoint x: 1433, startPoint y: 644, endPoint x: 204, endPoint y: 388, distance: 1255.1
copy table "Full URL No. of Unique Inlinks Sample of Inlinks Impressions Clicks CTR Avg. Po…"
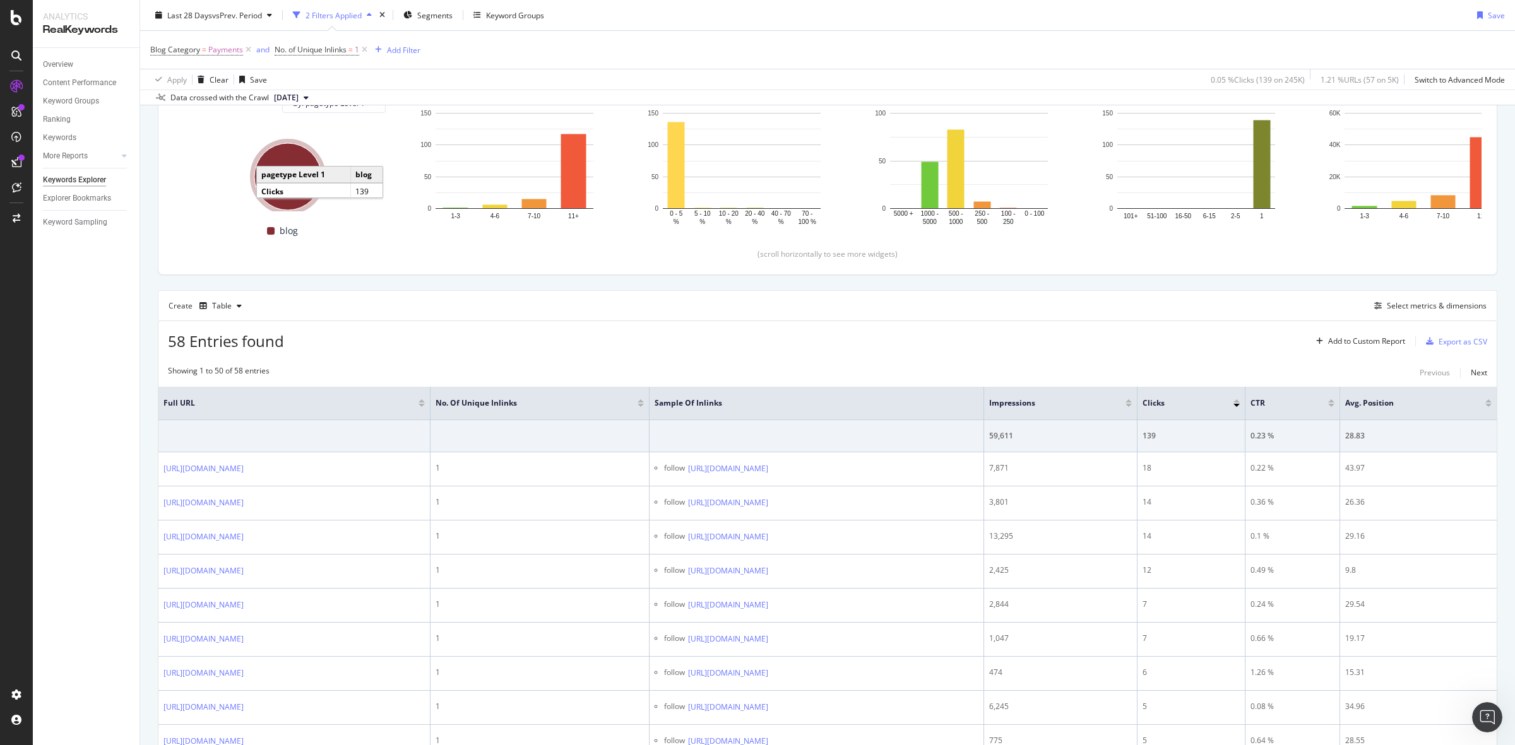
click at [487, 371] on div "Showing 1 to 50 of 58 entries Previous Next" at bounding box center [827, 372] width 1338 height 15
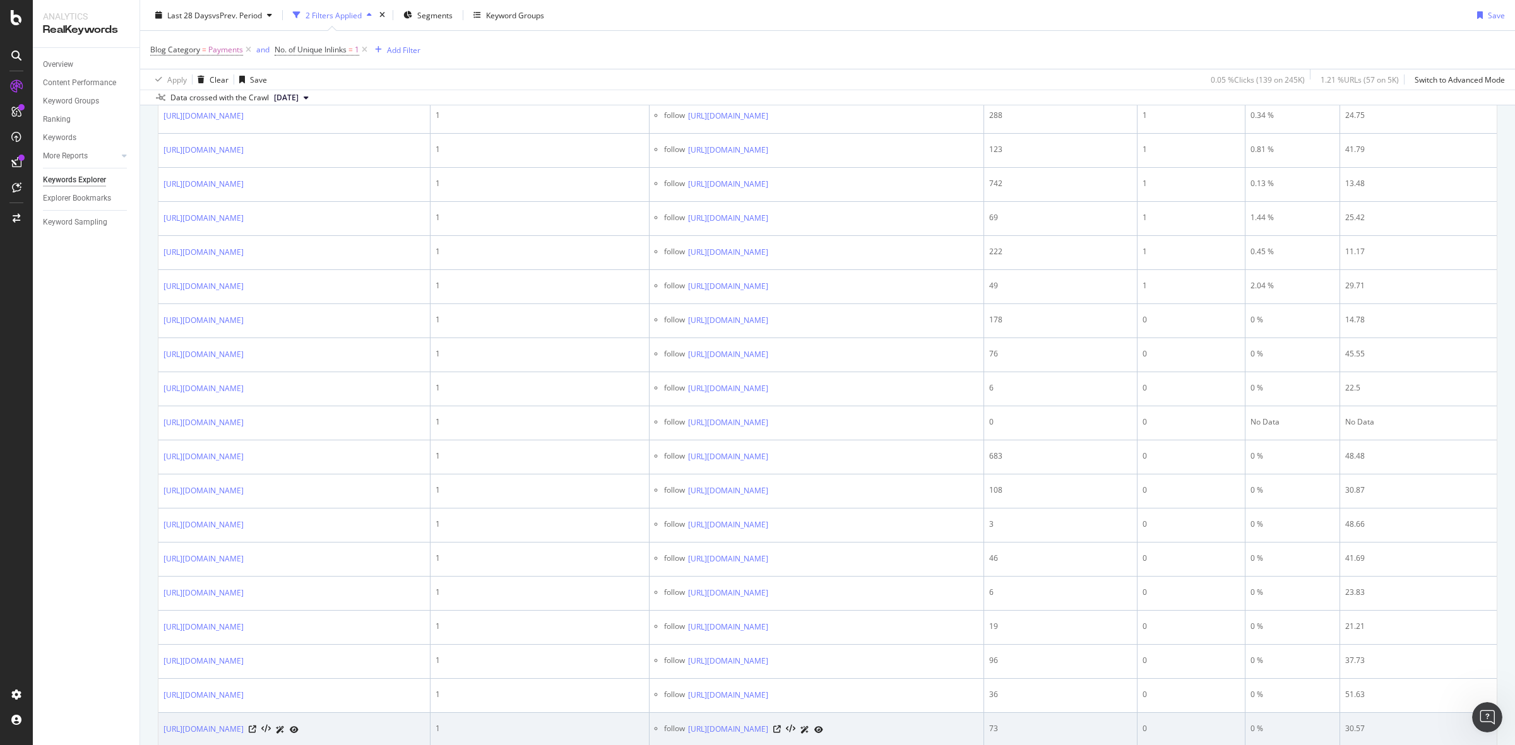
scroll to position [1864, 0]
click at [1471, 689] on div "Next" at bounding box center [1479, 686] width 16 height 11
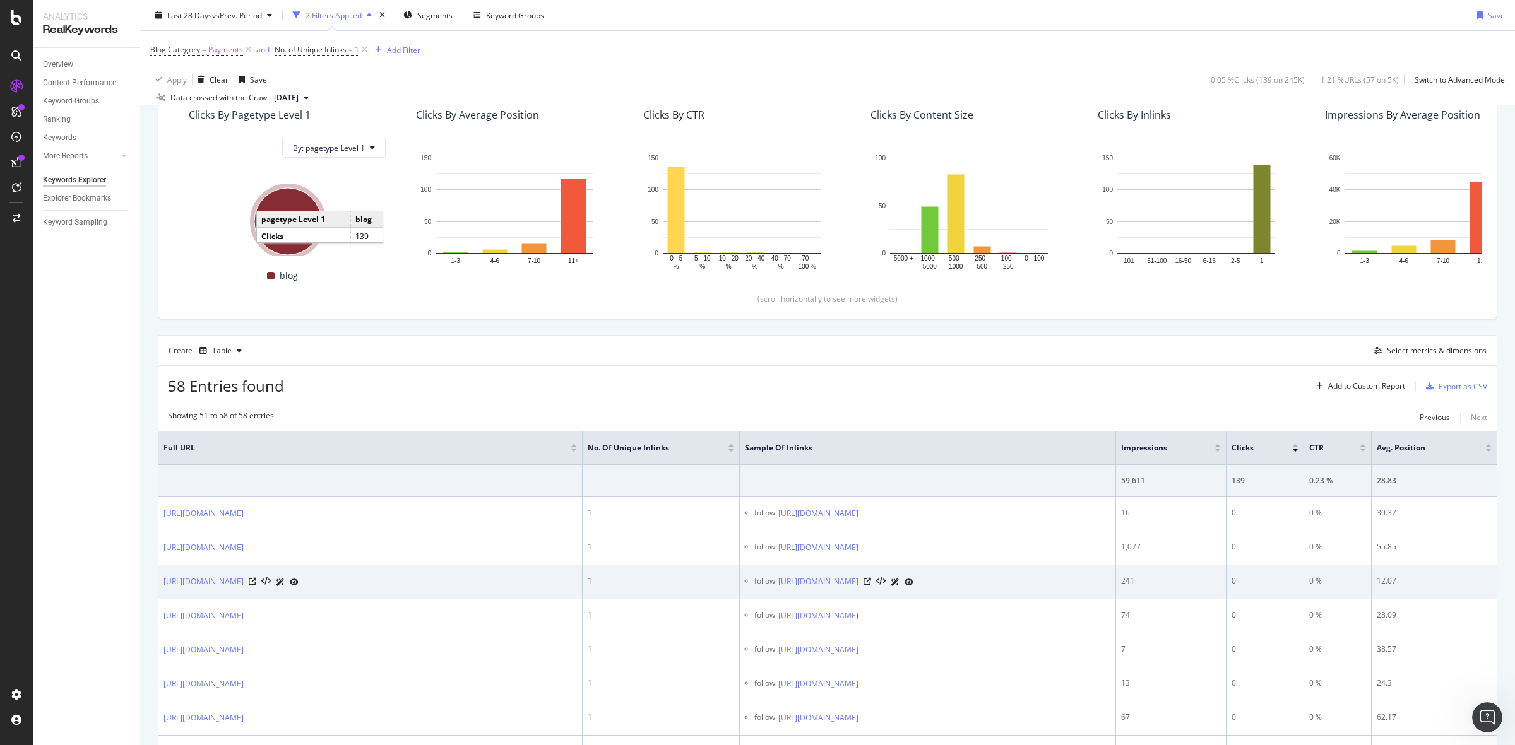
scroll to position [210, 0]
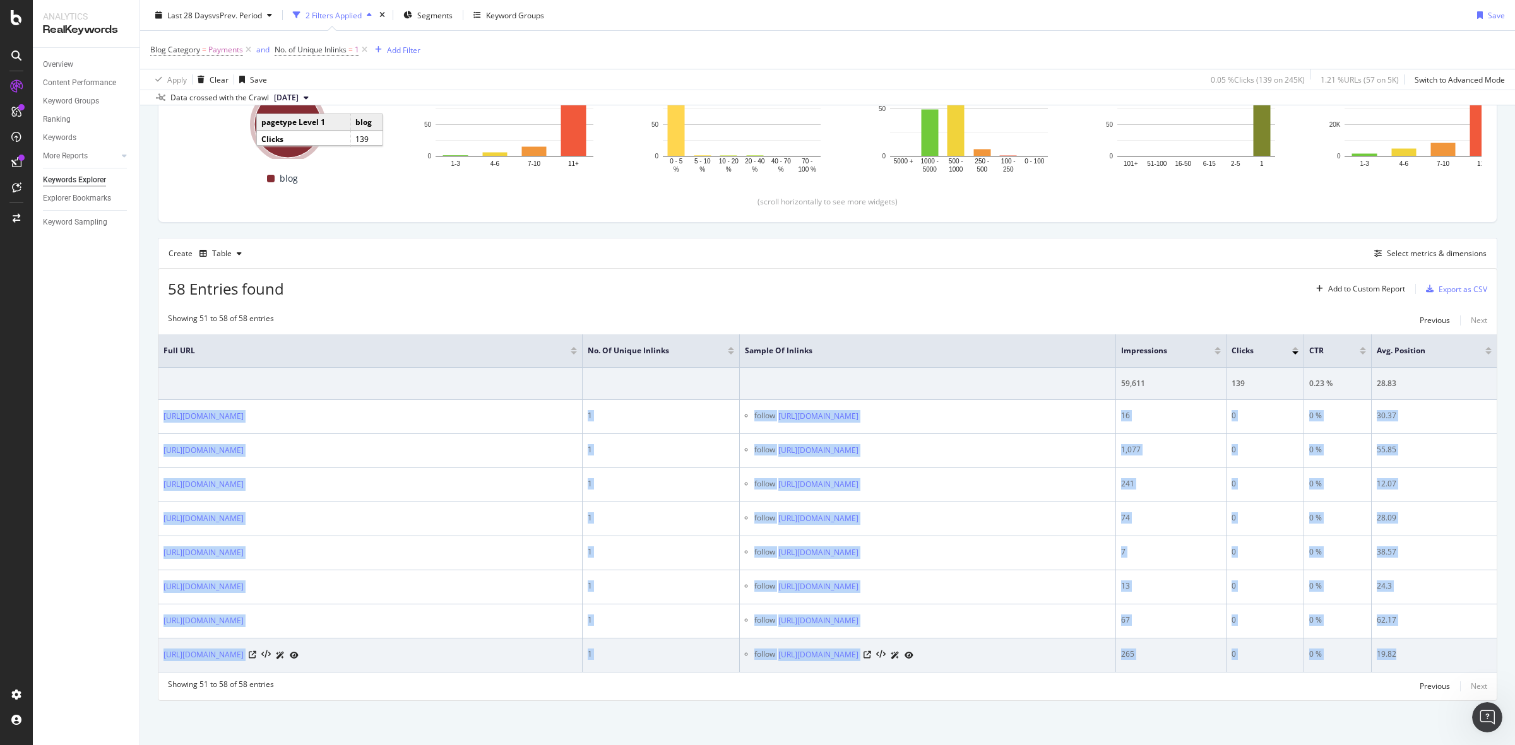
drag, startPoint x: 162, startPoint y: 393, endPoint x: 1440, endPoint y: 647, distance: 1303.7
click at [1440, 647] on tbody "59,611 139 0.23 % 28.83 [URL][DOMAIN_NAME] 1 follow [URL][DOMAIN_NAME] 16 0 0 %…" at bounding box center [827, 520] width 1338 height 305
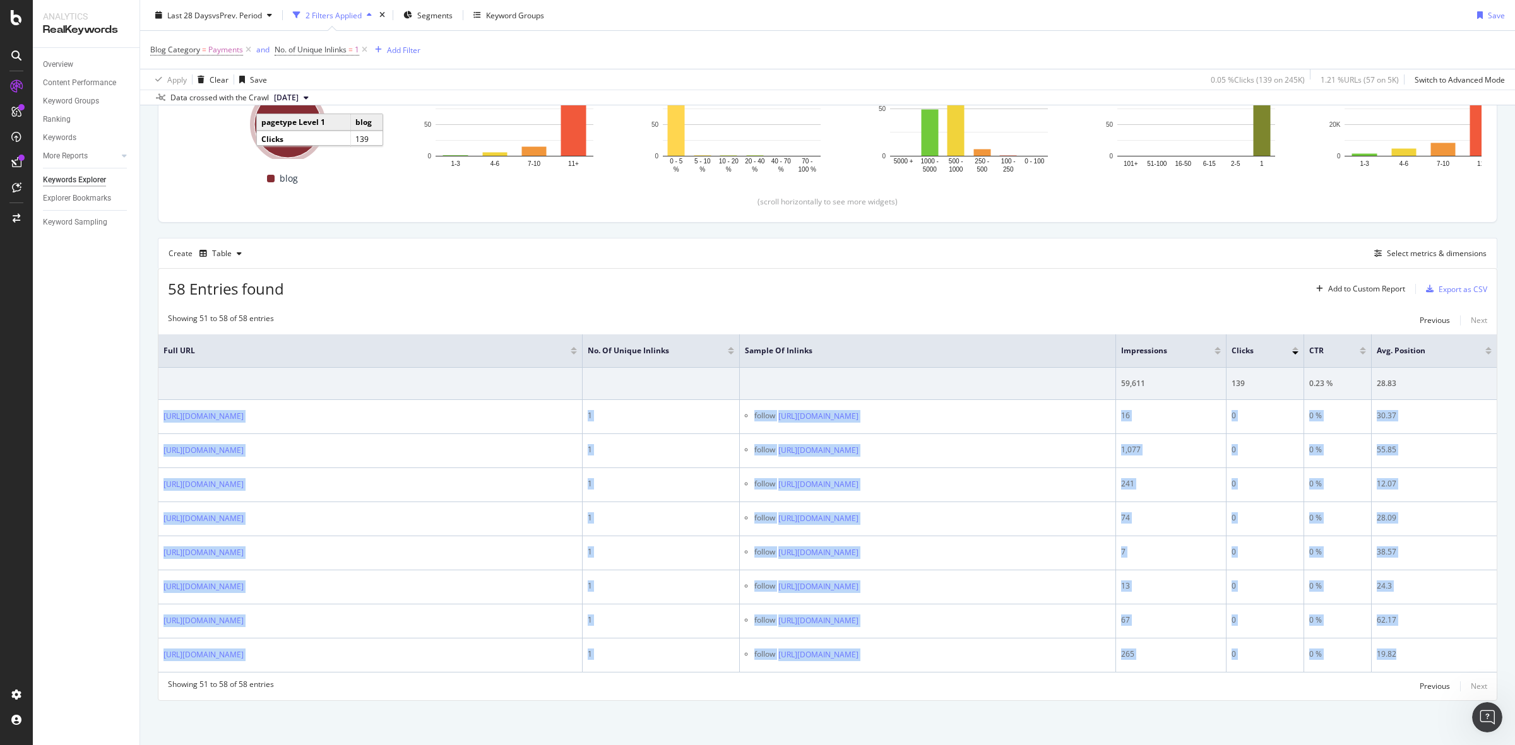
copy tbody "[URL][DOMAIN_NAME] 1 follow [URL][DOMAIN_NAME] 16 0 0 % 30.37 [URL][DOMAIN_NAME…"
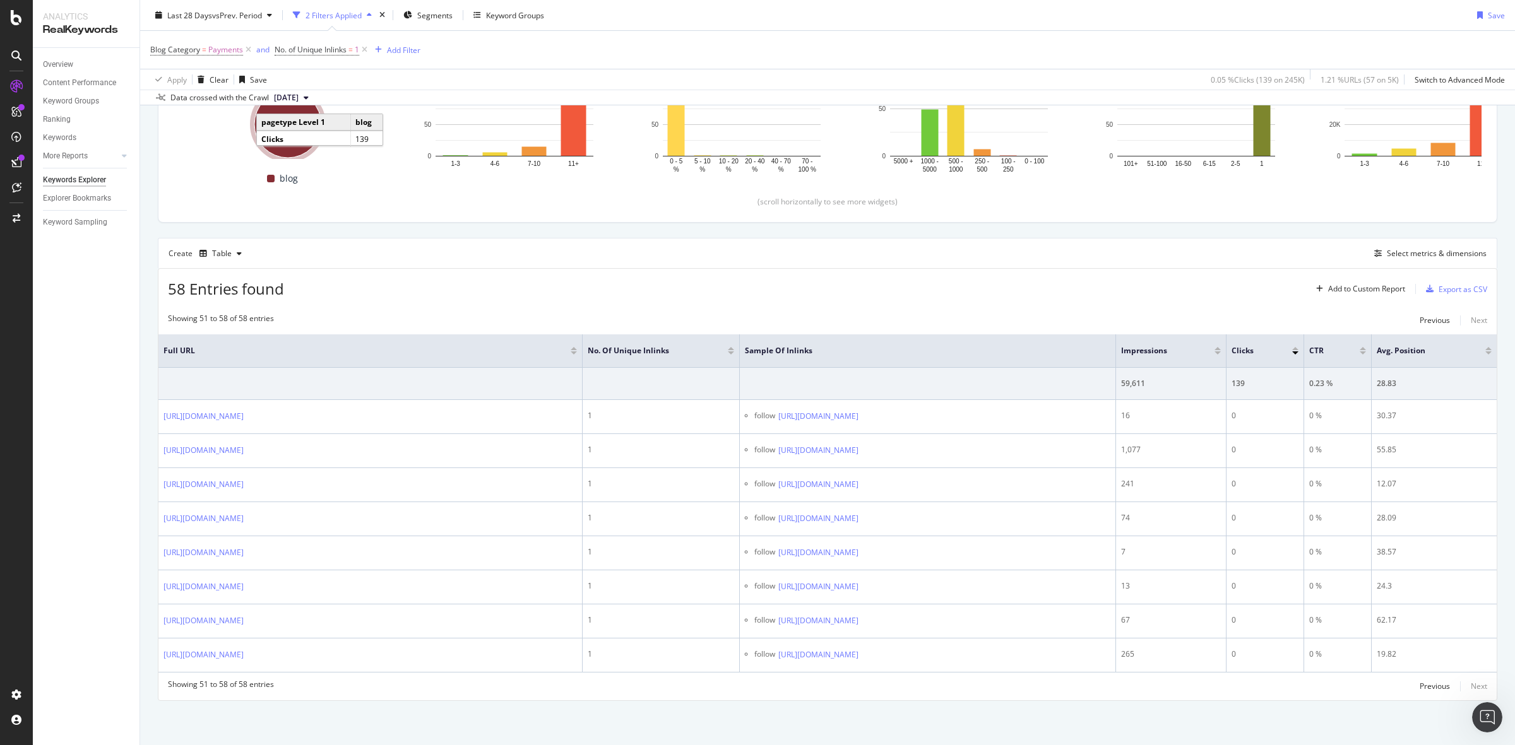
click at [1289, 730] on div "Top Charts Clicks By pagetype Level 1 By: pagetype Level 1 Hold CTRL while clic…" at bounding box center [827, 343] width 1375 height 804
click at [63, 145] on div "ActionBoard" at bounding box center [71, 142] width 49 height 13
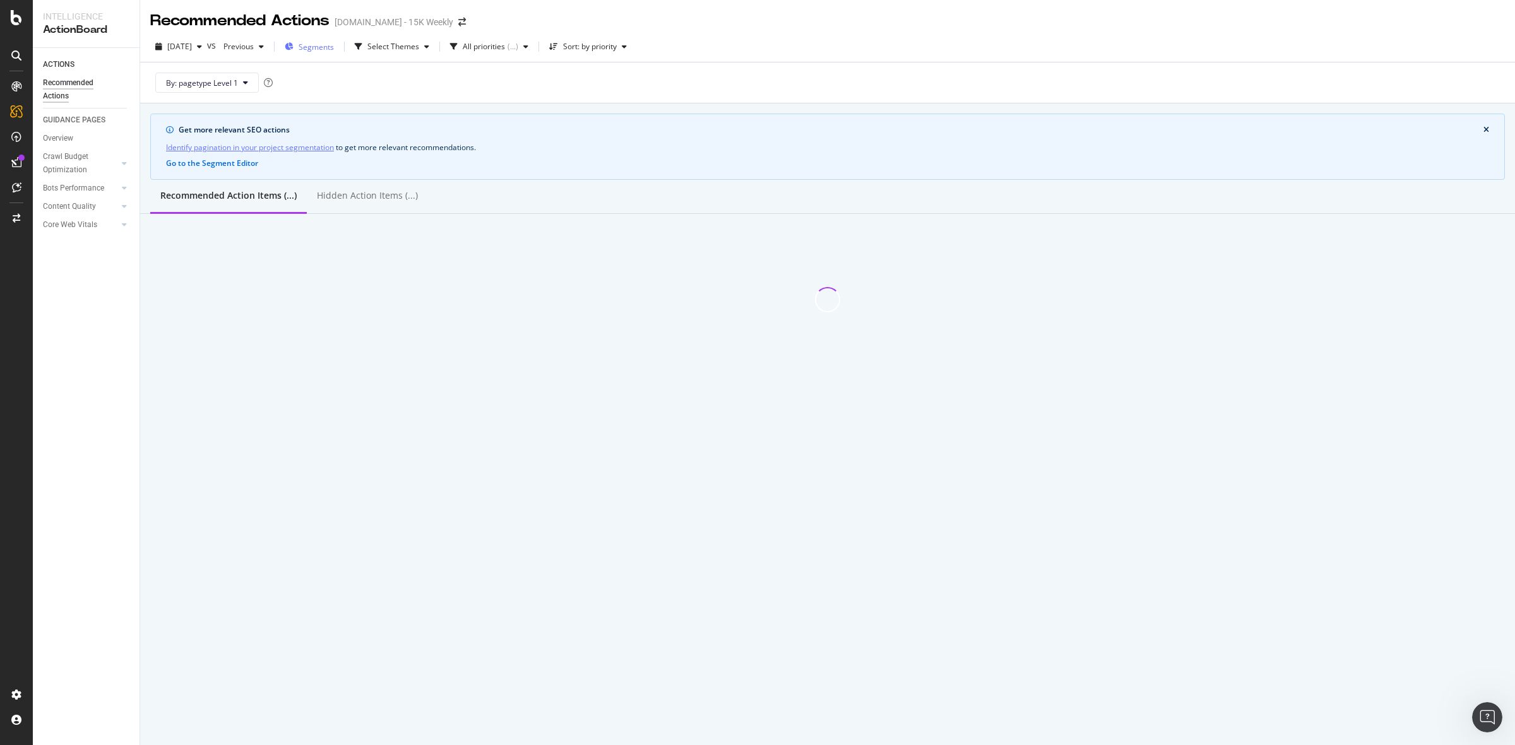
click at [334, 45] on span "Segments" at bounding box center [316, 47] width 35 height 11
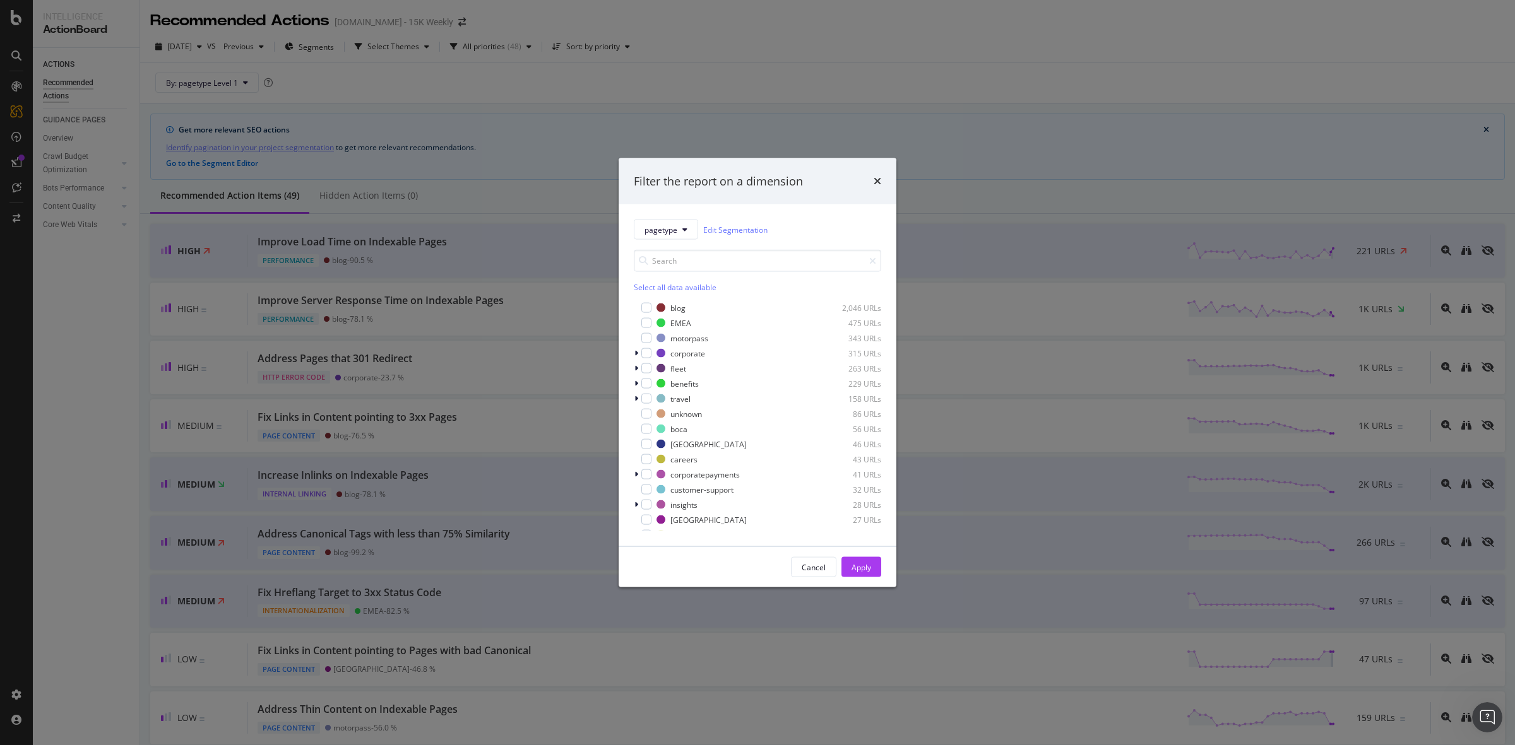
click at [434, 80] on div "Filter the report on a dimension pagetype Edit Segmentation Select all data ava…" at bounding box center [757, 372] width 1515 height 745
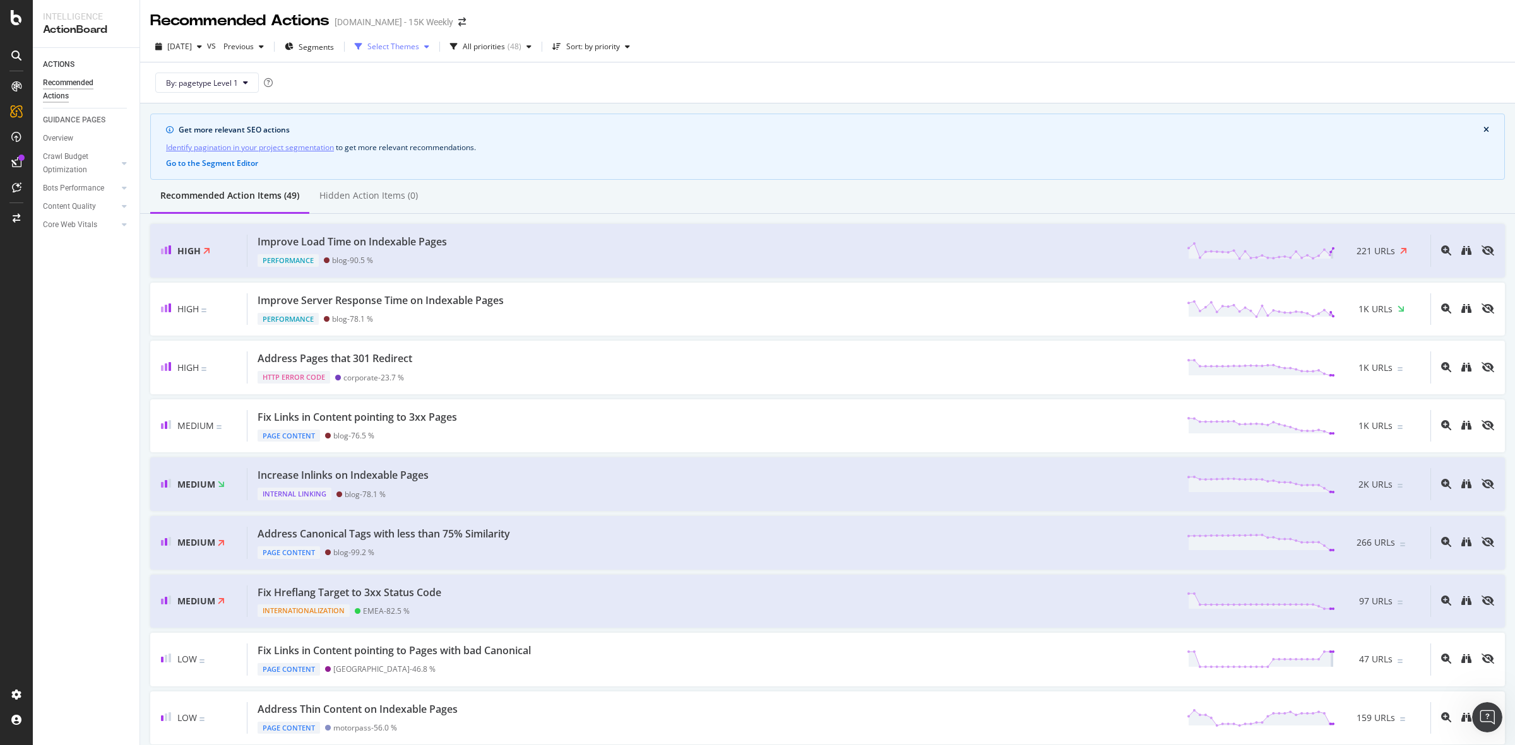
click at [419, 50] on div "Select Themes" at bounding box center [393, 47] width 52 height 8
click at [547, 83] on div "By: pagetype Level 1" at bounding box center [827, 82] width 1354 height 40
click at [528, 52] on div "All priorities ( 48 )" at bounding box center [491, 46] width 92 height 19
click at [572, 73] on div "By: pagetype Level 1" at bounding box center [827, 82] width 1354 height 40
click at [612, 49] on div "Sort: by priority" at bounding box center [593, 47] width 54 height 8
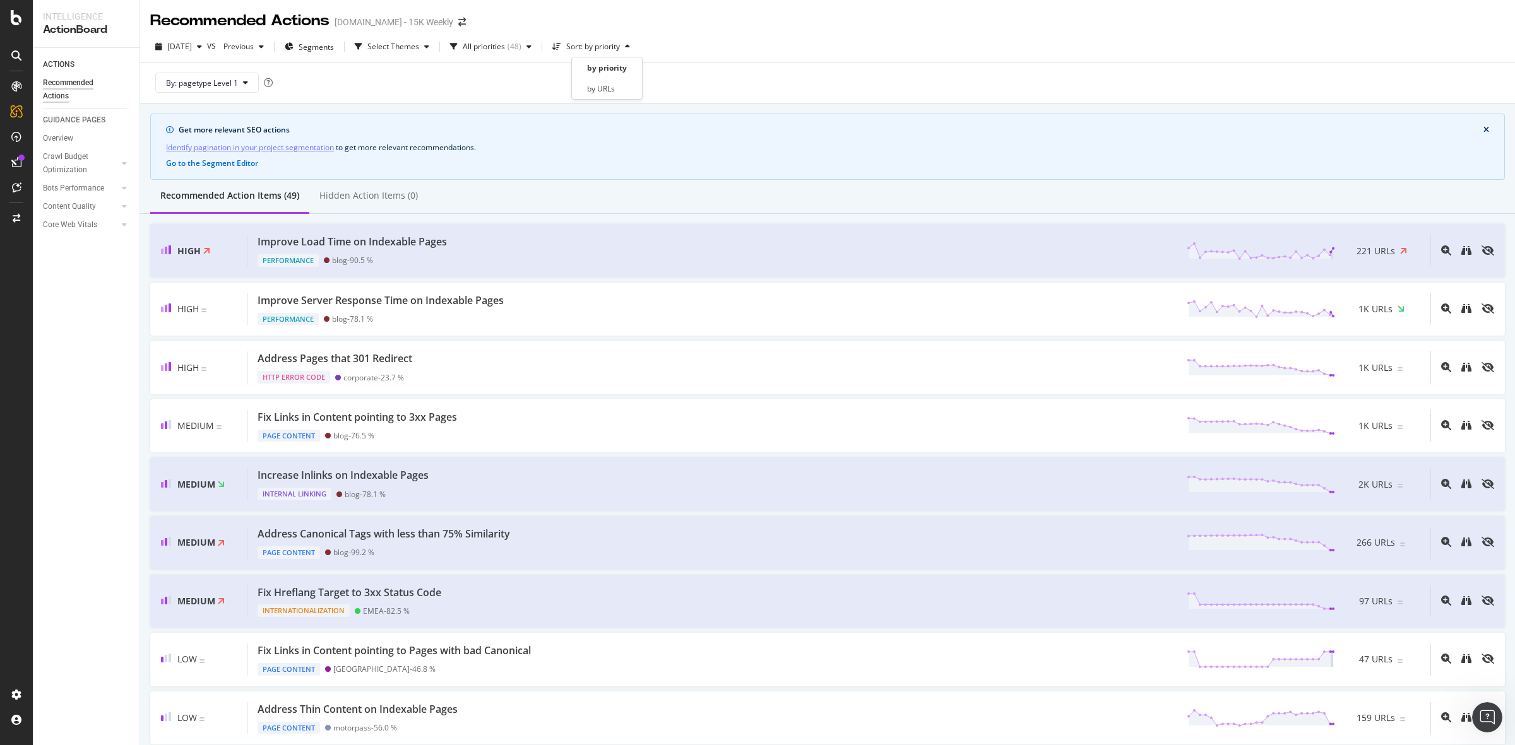
drag, startPoint x: 439, startPoint y: 76, endPoint x: 433, endPoint y: 77, distance: 6.3
click at [439, 77] on div "By: pagetype Level 1" at bounding box center [827, 82] width 1354 height 40
click at [247, 80] on icon at bounding box center [245, 83] width 5 height 8
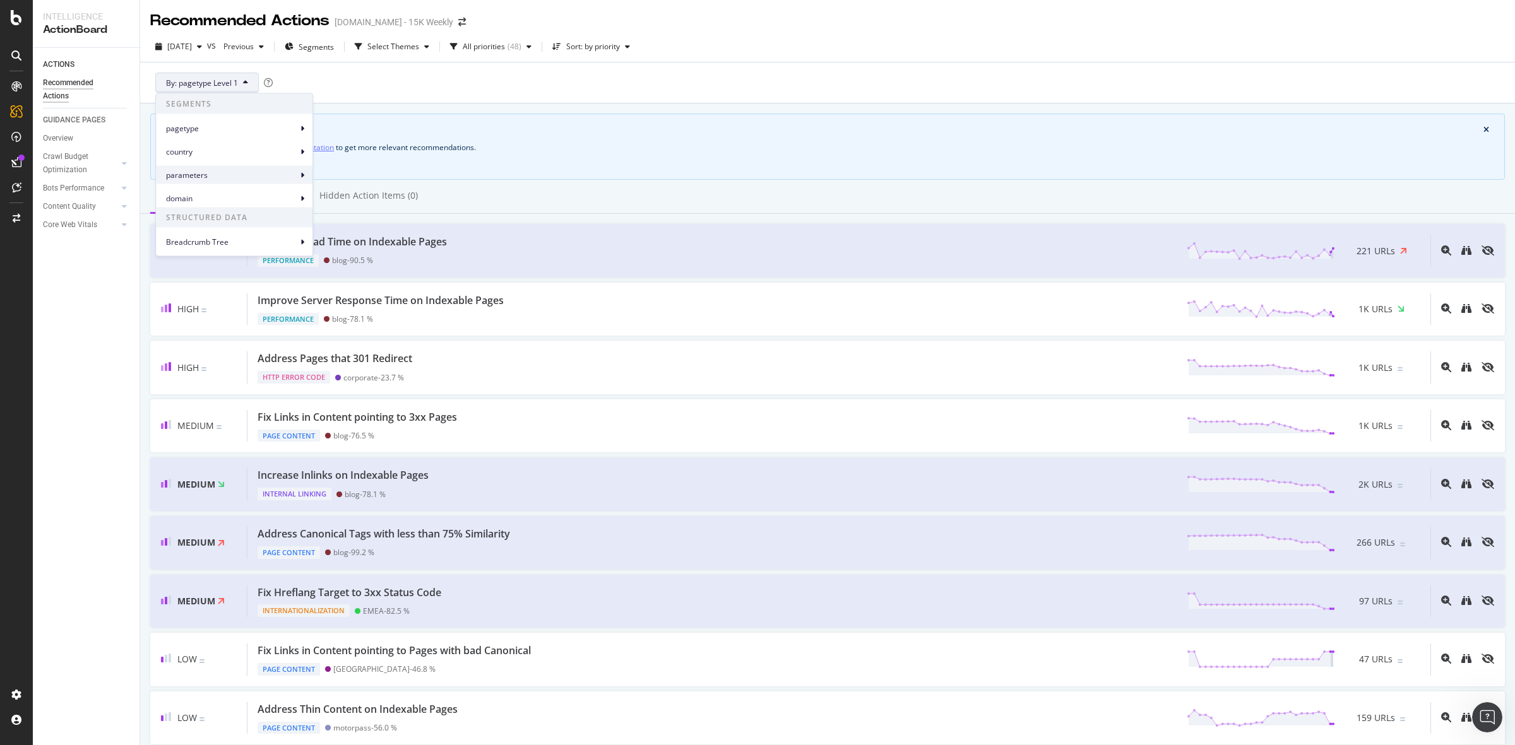
click at [228, 172] on span "parameters" at bounding box center [231, 174] width 131 height 11
click at [228, 157] on span "country" at bounding box center [231, 151] width 131 height 11
click at [228, 119] on div "pagetype" at bounding box center [234, 128] width 157 height 18
click at [240, 190] on div "domain" at bounding box center [234, 198] width 157 height 18
click at [234, 242] on span "Breadcrumb Tree" at bounding box center [231, 241] width 131 height 11
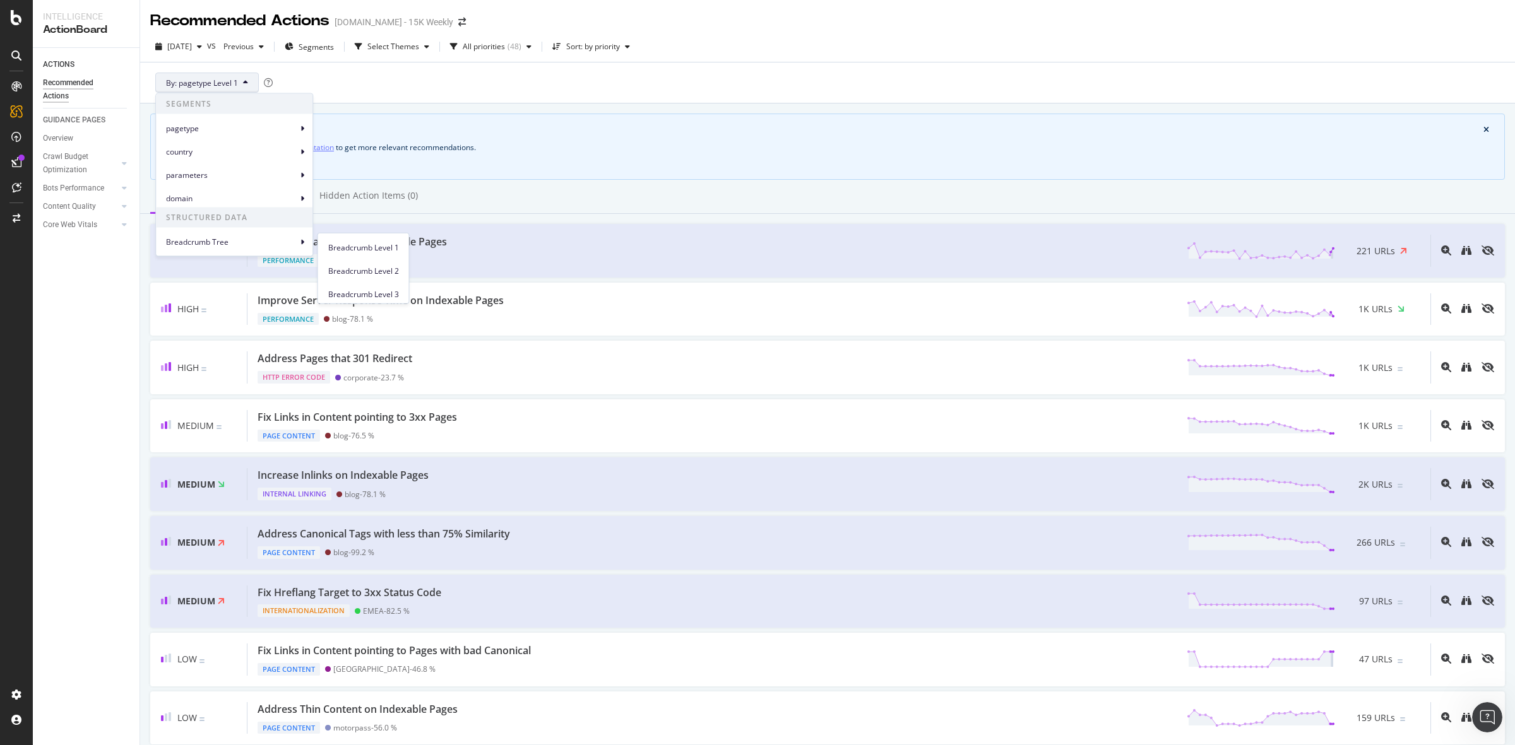
click at [336, 90] on div "By: pagetype Level 1" at bounding box center [827, 82] width 1354 height 40
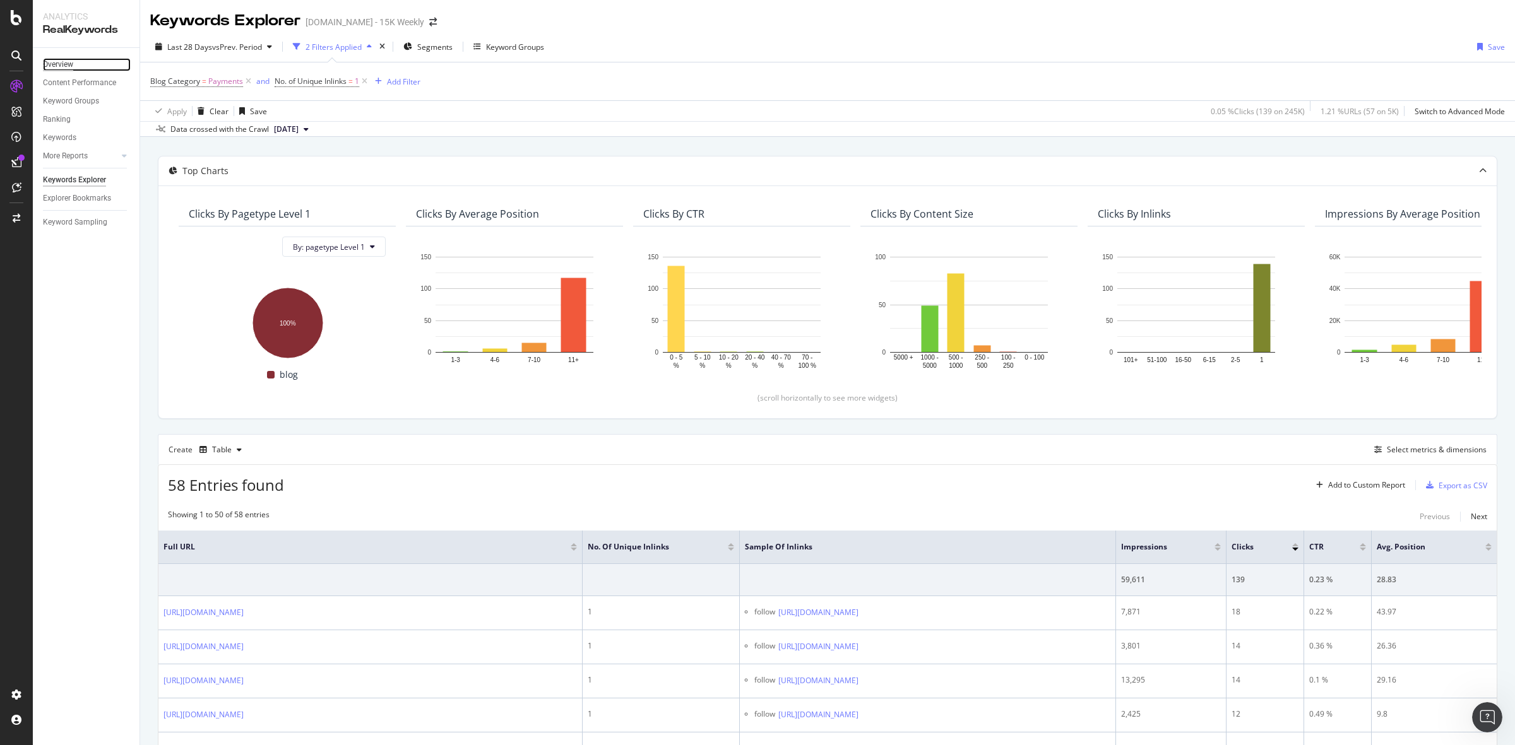
click at [59, 59] on div "Overview" at bounding box center [58, 64] width 30 height 13
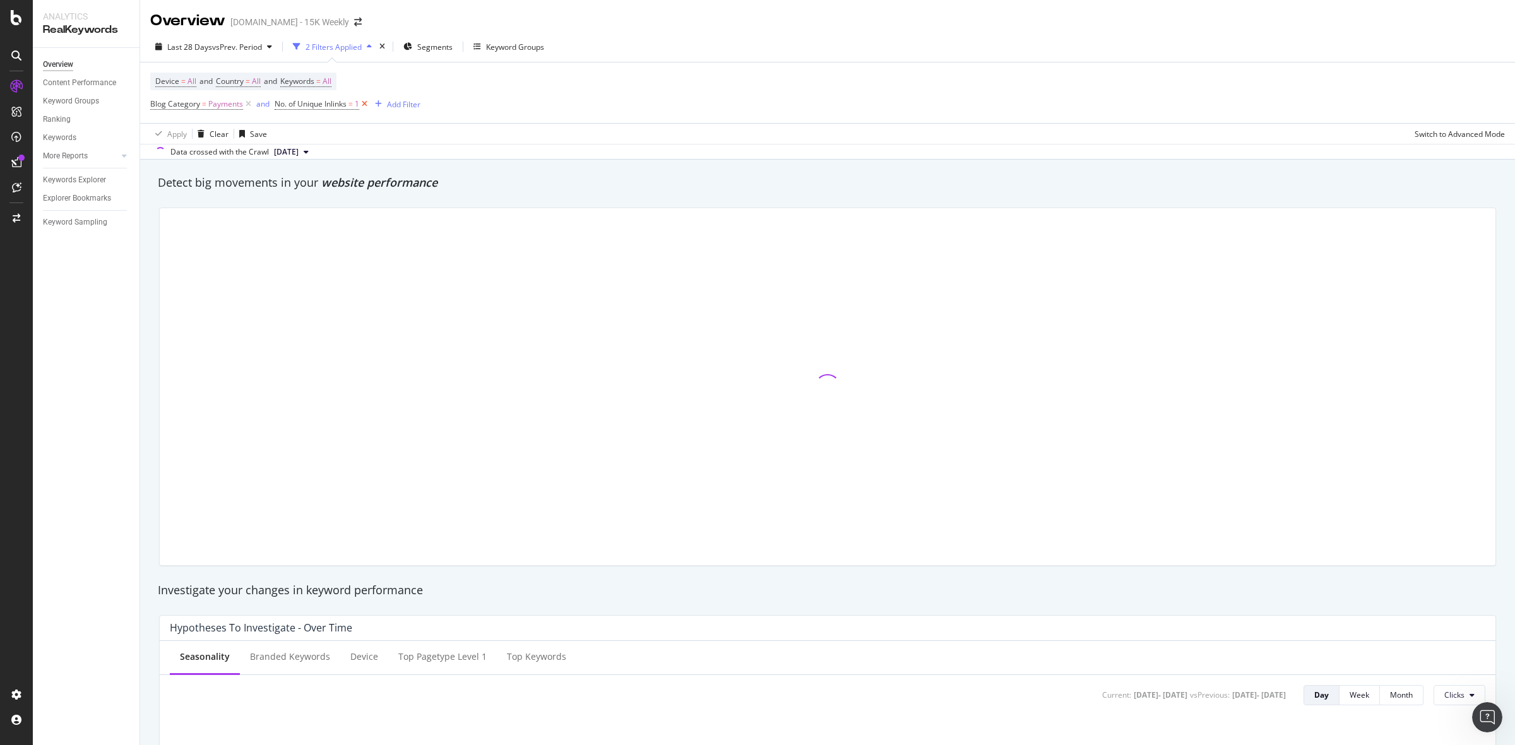
click at [365, 104] on icon at bounding box center [364, 104] width 11 height 13
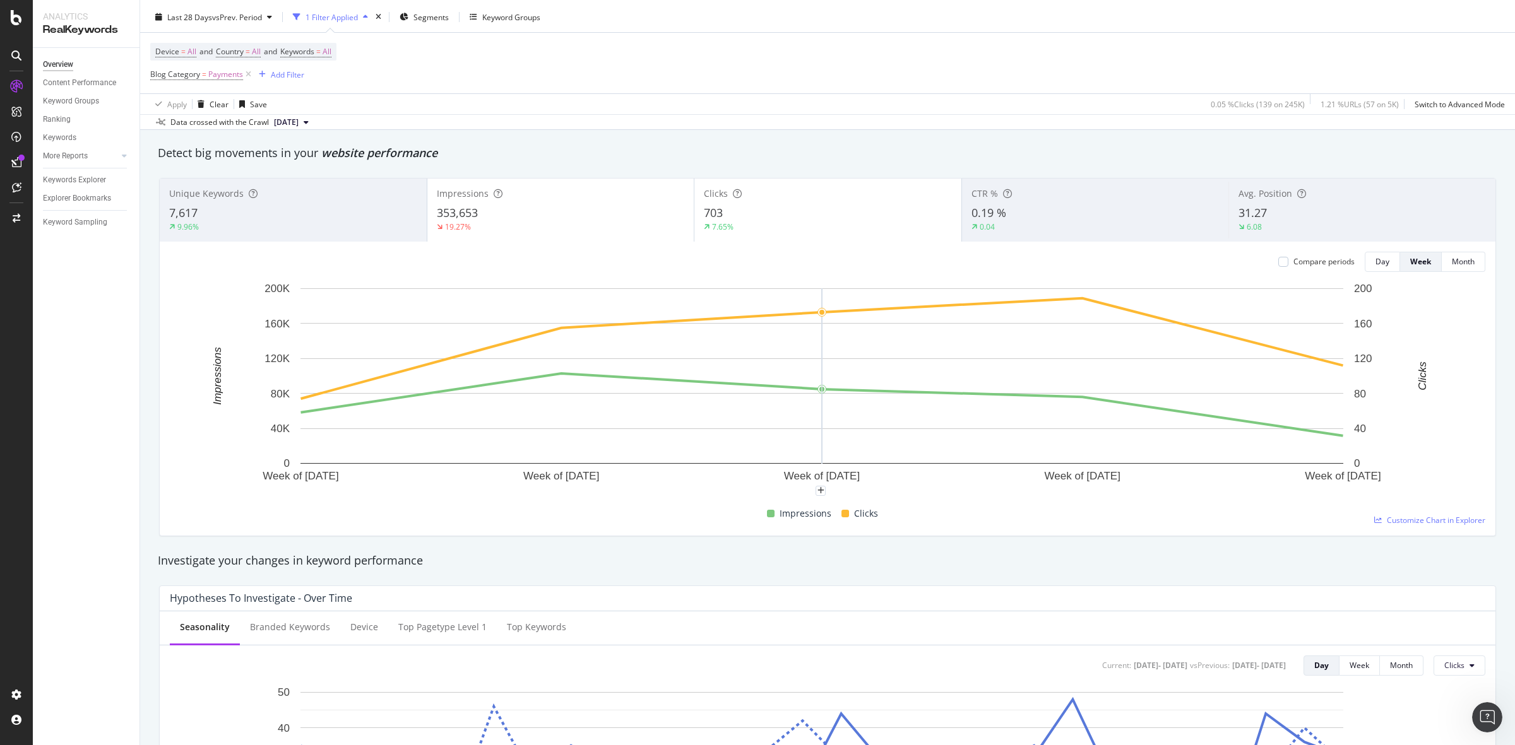
scroll to position [4, 0]
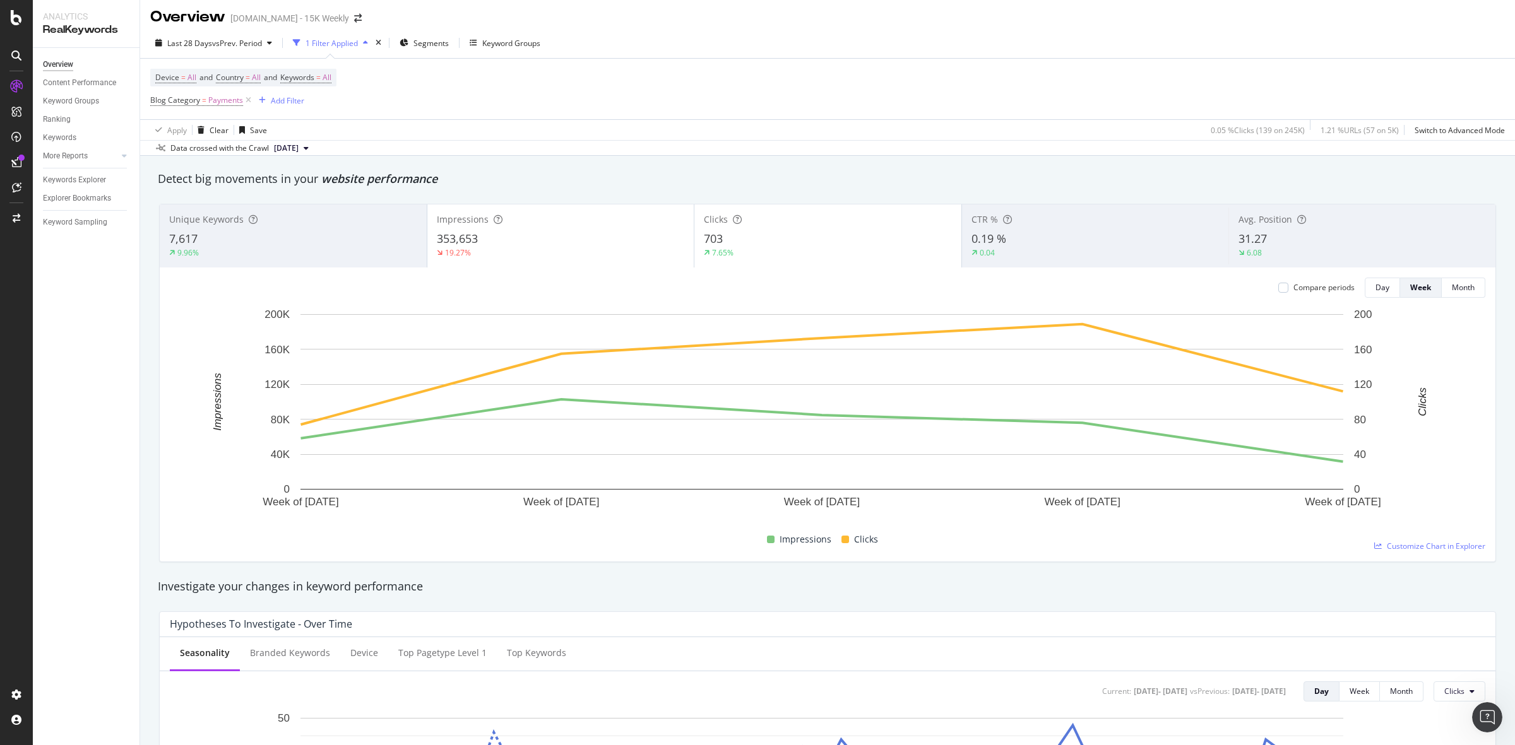
click at [286, 146] on span "[DATE]" at bounding box center [286, 148] width 25 height 11
click at [353, 188] on div "4.3K URLs" at bounding box center [335, 191] width 35 height 11
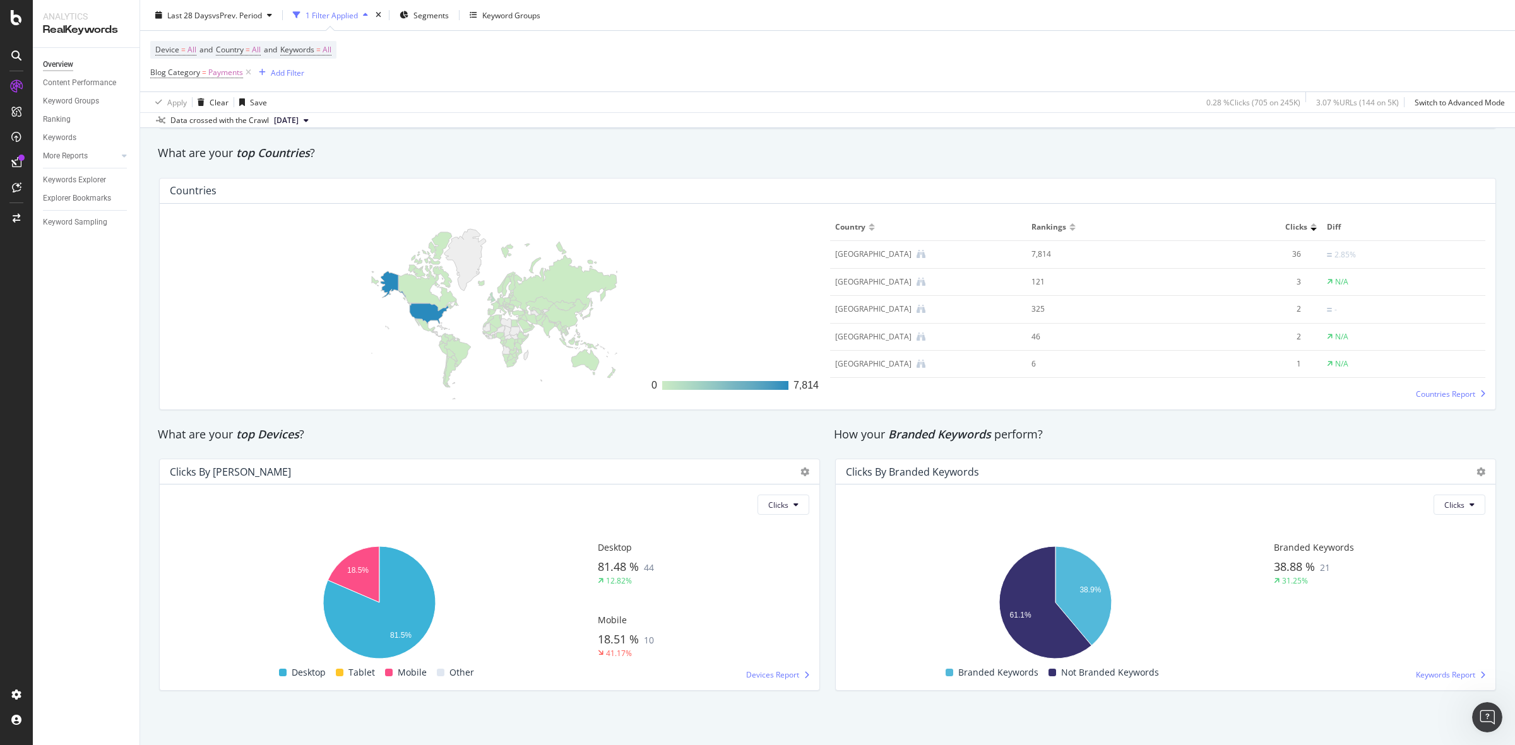
scroll to position [1818, 0]
drag, startPoint x: 1058, startPoint y: 613, endPoint x: 1030, endPoint y: 625, distance: 30.5
click at [1030, 625] on icon "A chart." at bounding box center [1045, 603] width 92 height 112
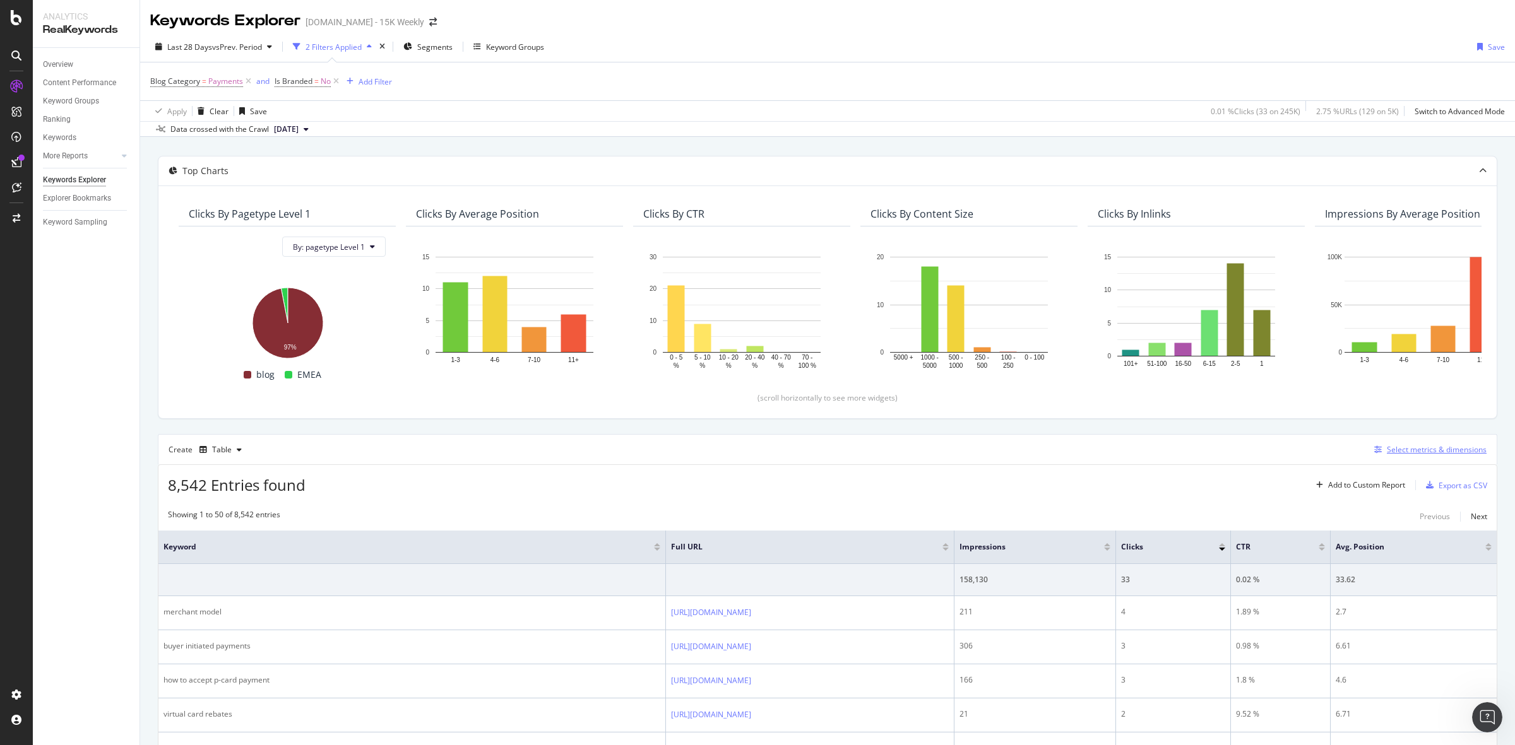
click at [1400, 449] on div "Select metrics & dimensions" at bounding box center [1437, 449] width 100 height 11
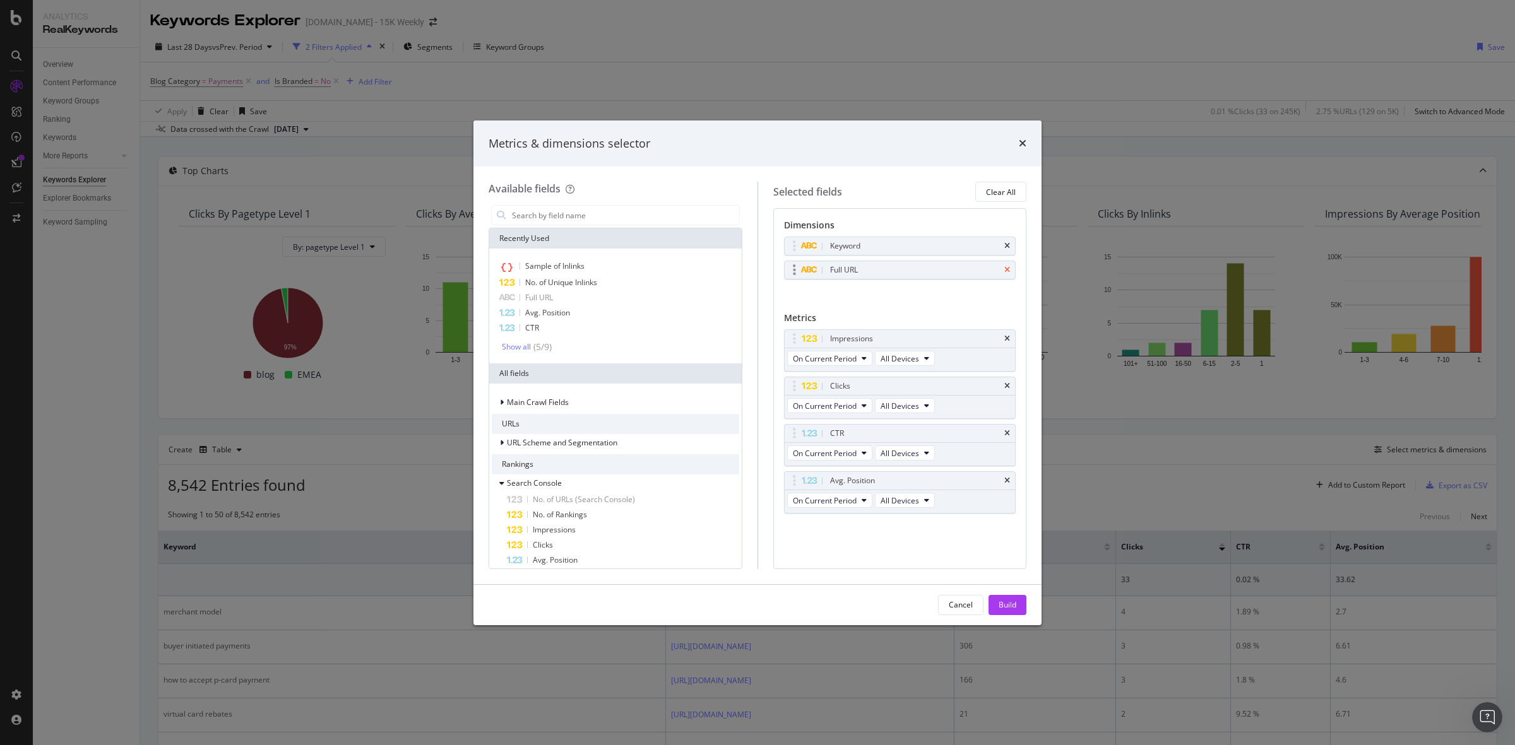
click at [1007, 269] on icon "times" at bounding box center [1007, 270] width 6 height 8
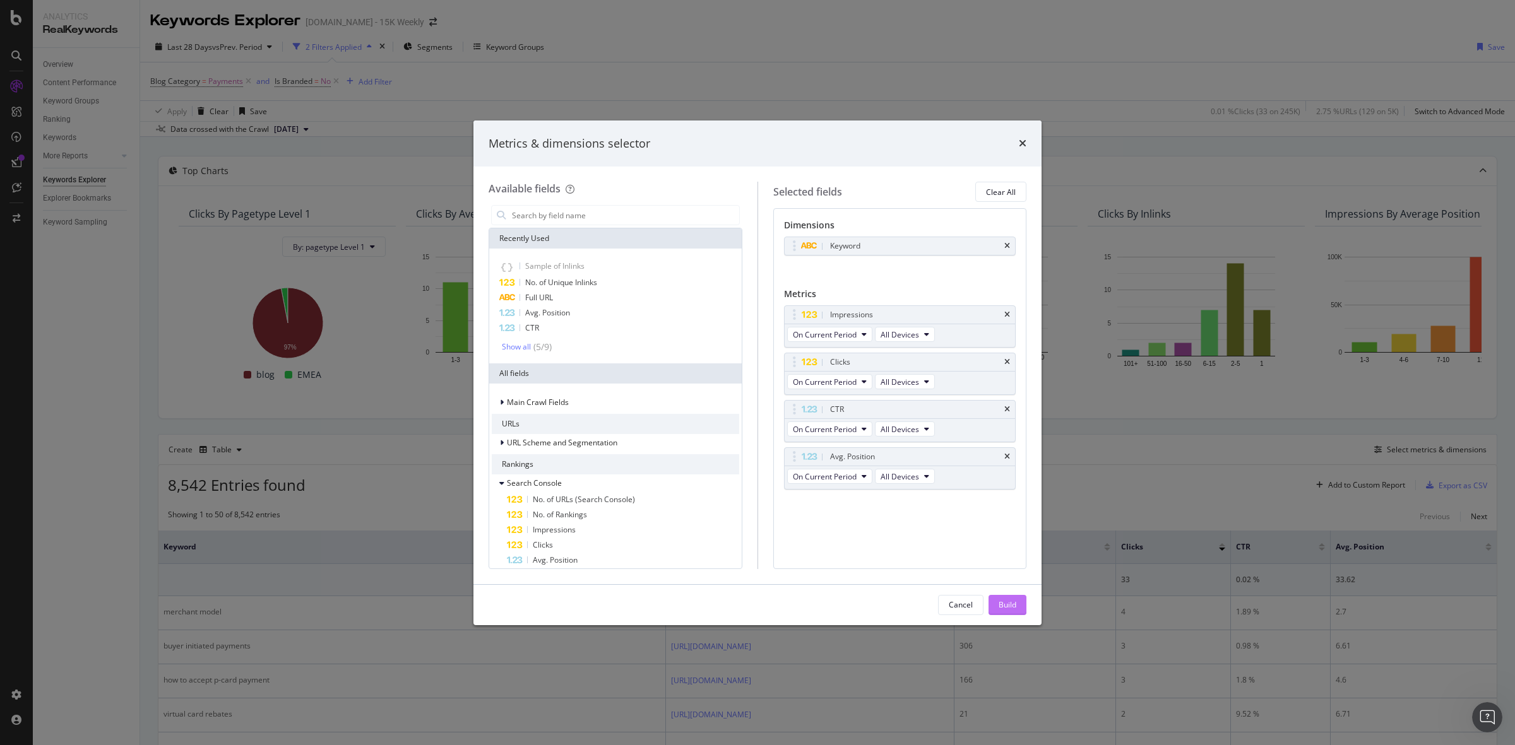
click at [1002, 603] on div "Build" at bounding box center [1007, 605] width 18 height 11
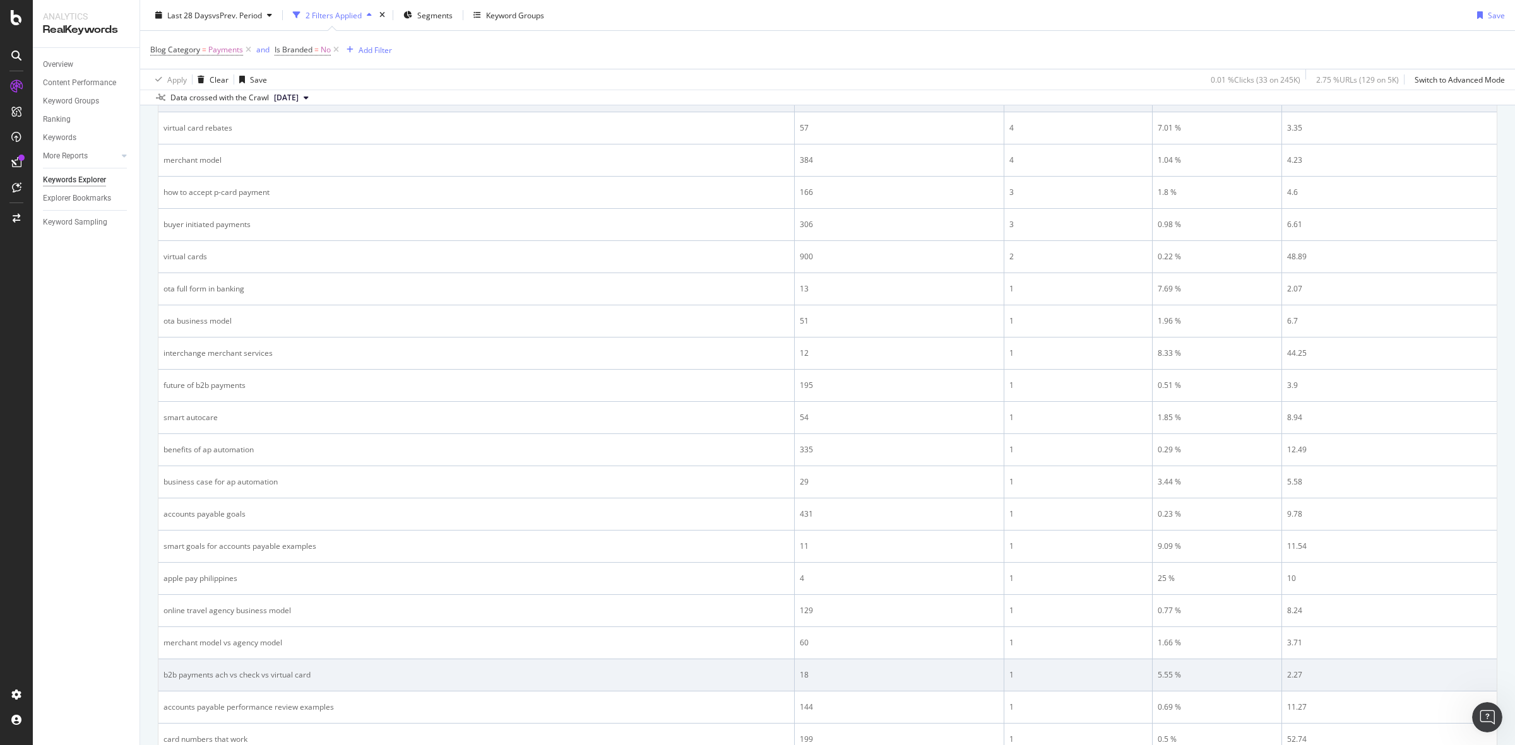
scroll to position [237, 0]
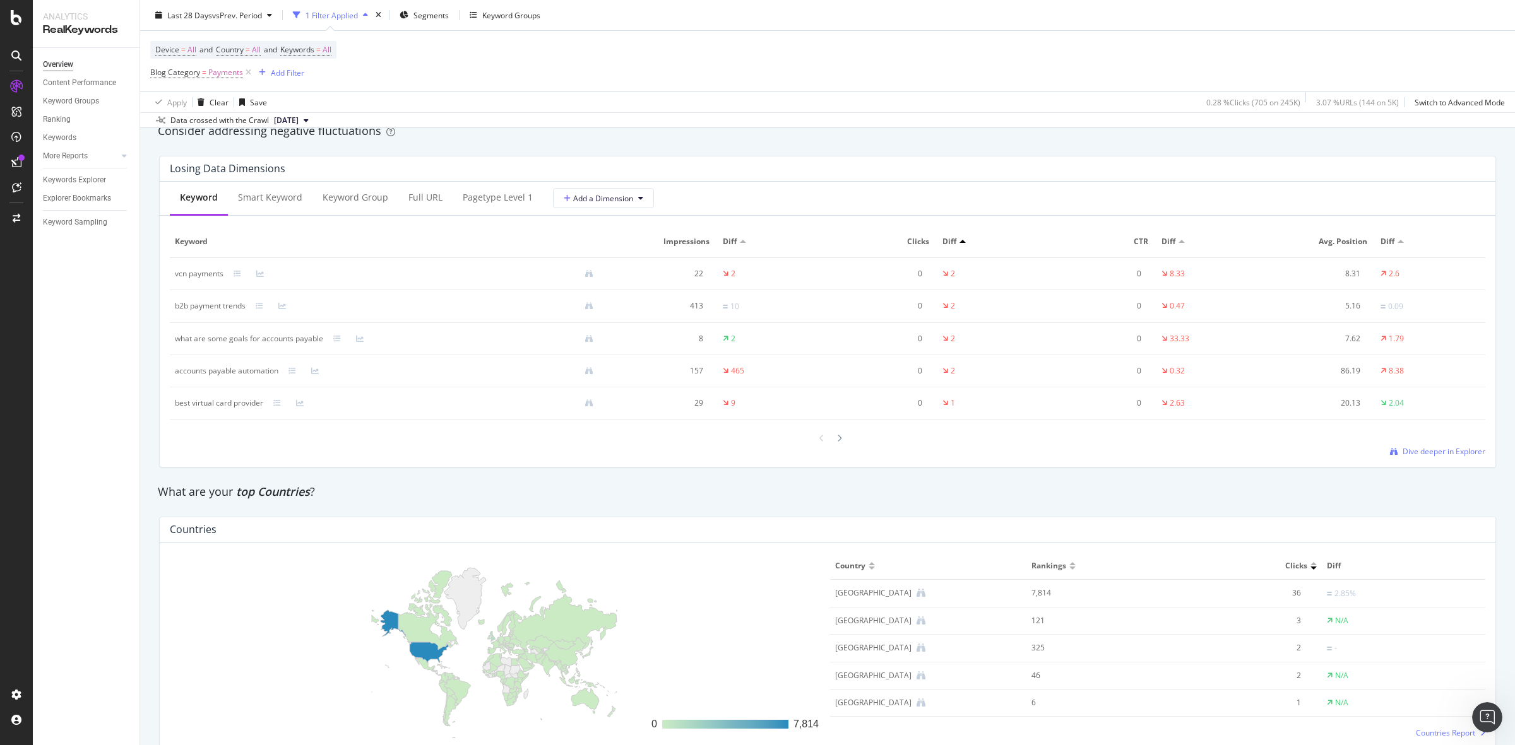
scroll to position [1818, 0]
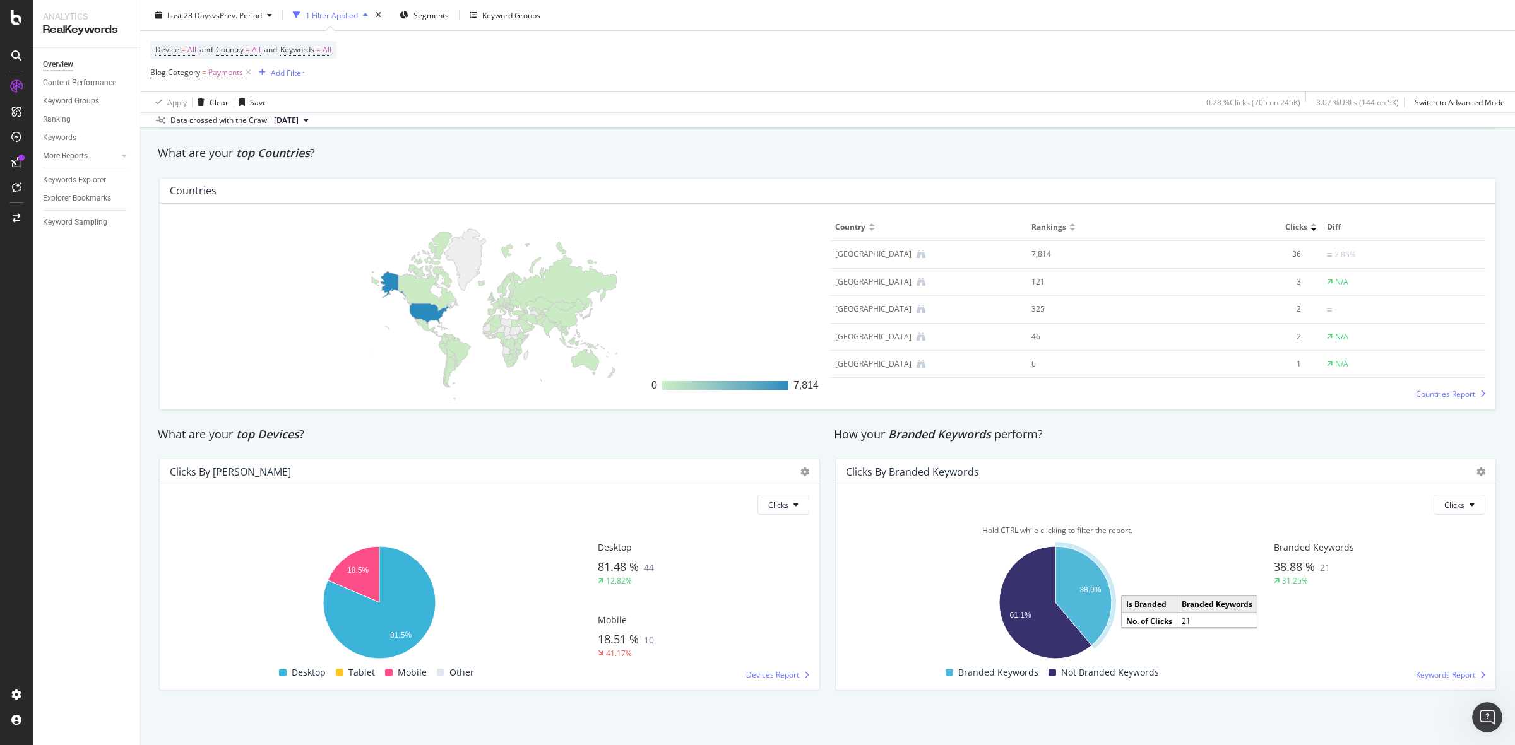
click at [1083, 603] on icon "A chart." at bounding box center [1083, 596] width 56 height 99
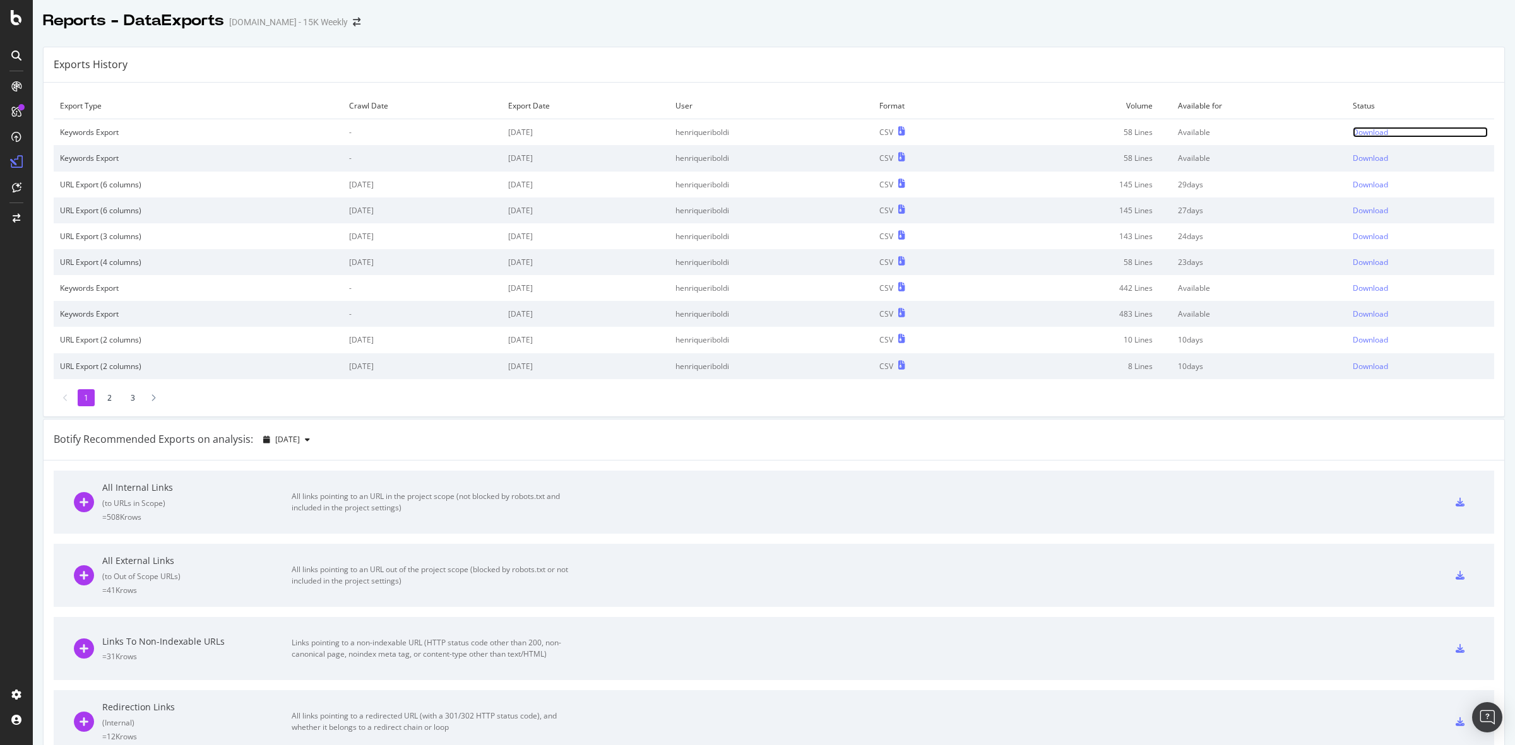
click at [1353, 131] on div "Download" at bounding box center [1370, 132] width 35 height 11
